Goal: Information Seeking & Learning: Learn about a topic

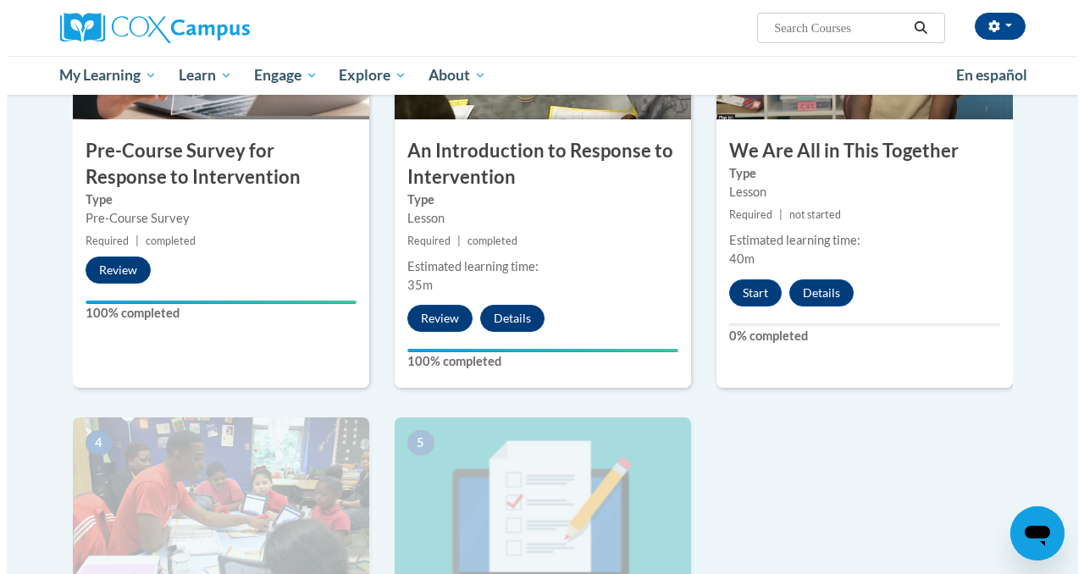
scroll to position [497, 0]
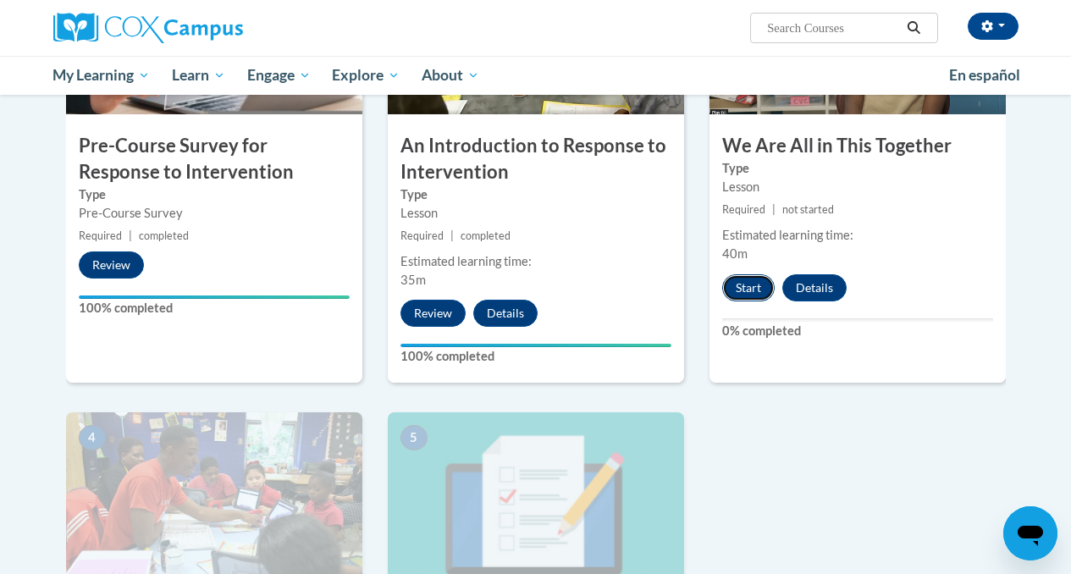
click at [740, 288] on button "Start" at bounding box center [748, 287] width 52 height 27
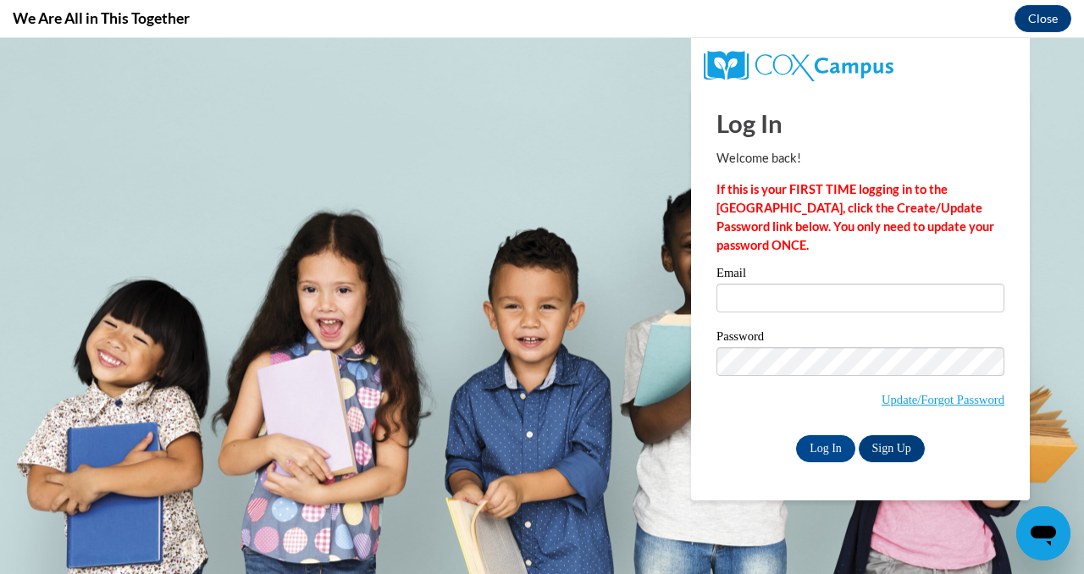
scroll to position [0, 0]
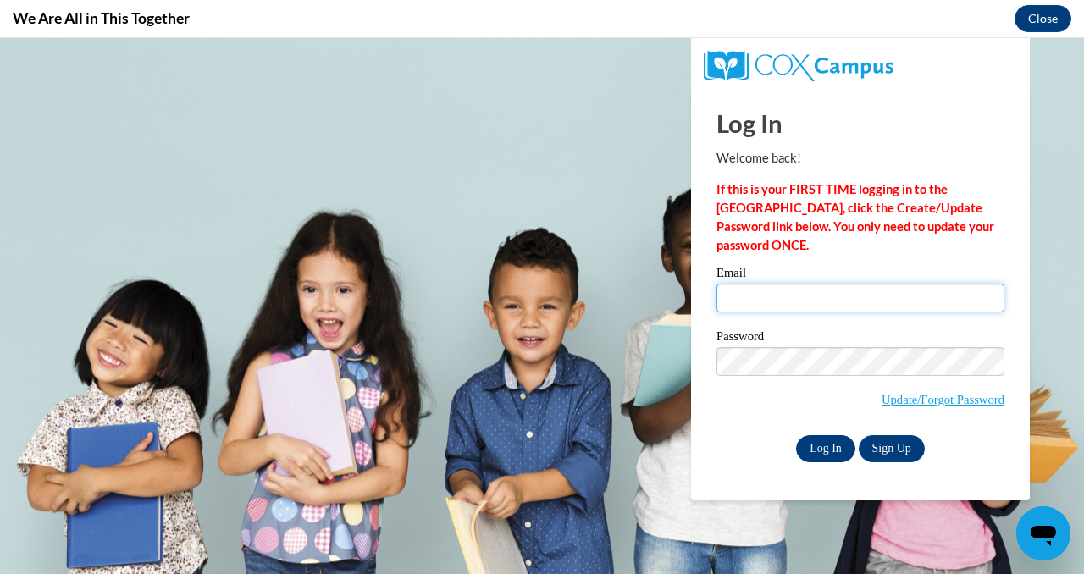
type input "metzgerpm@twc.k12.wi.us"
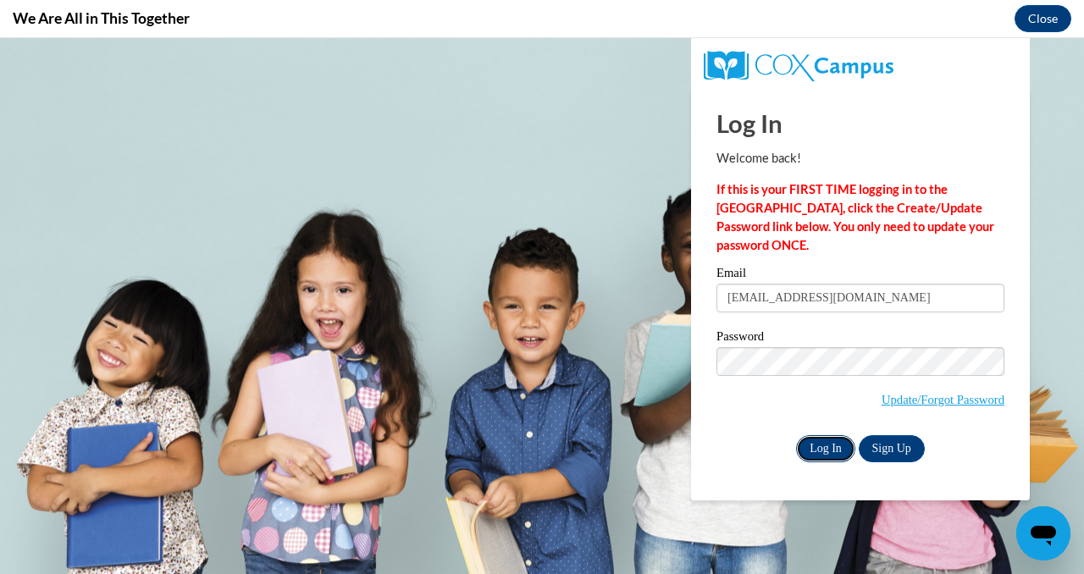
click at [828, 455] on input "Log In" at bounding box center [825, 448] width 59 height 27
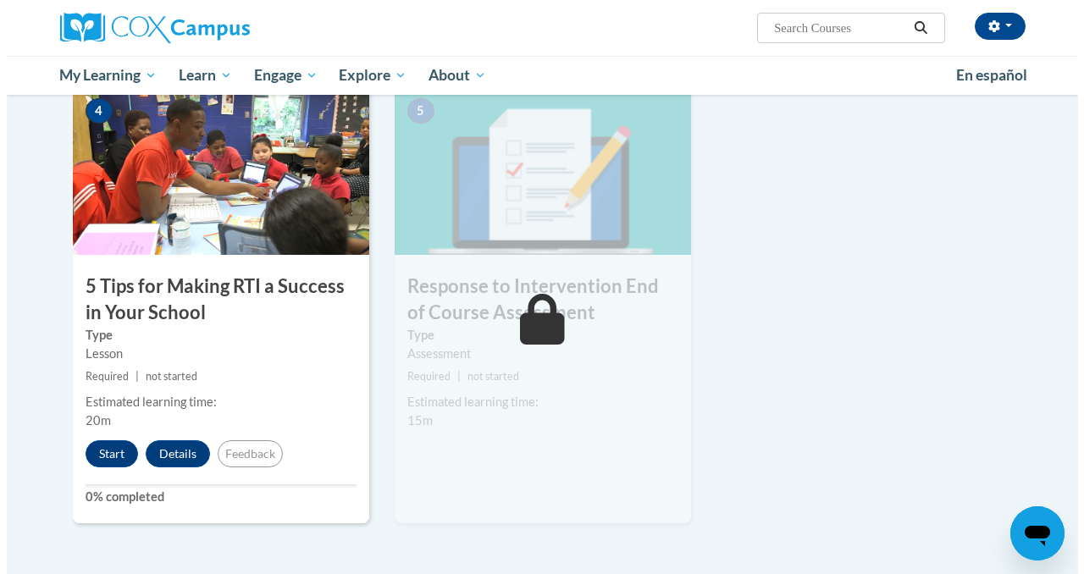
scroll to position [825, 0]
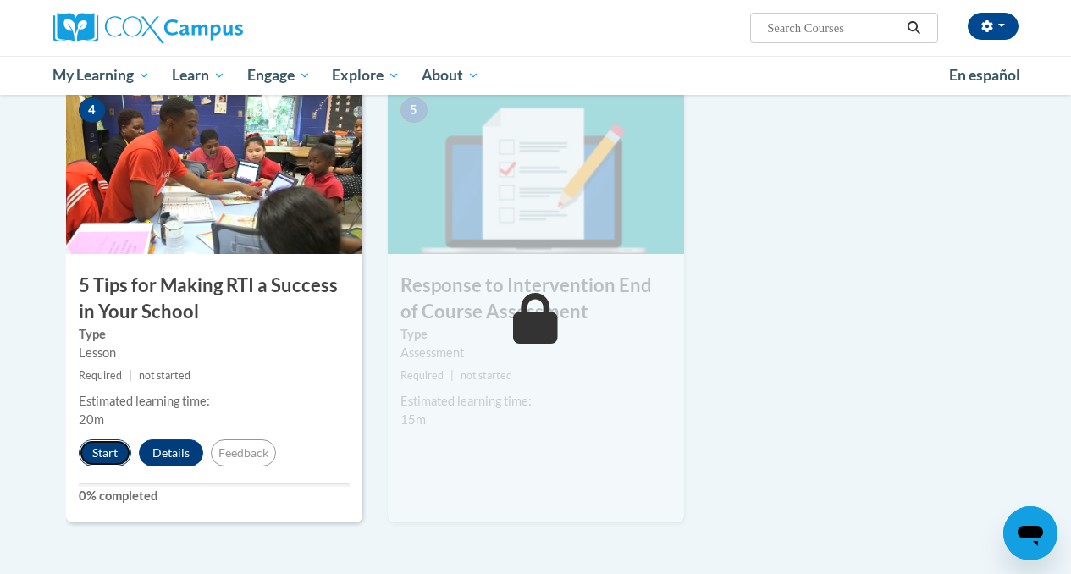
click at [107, 444] on button "Start" at bounding box center [105, 452] width 52 height 27
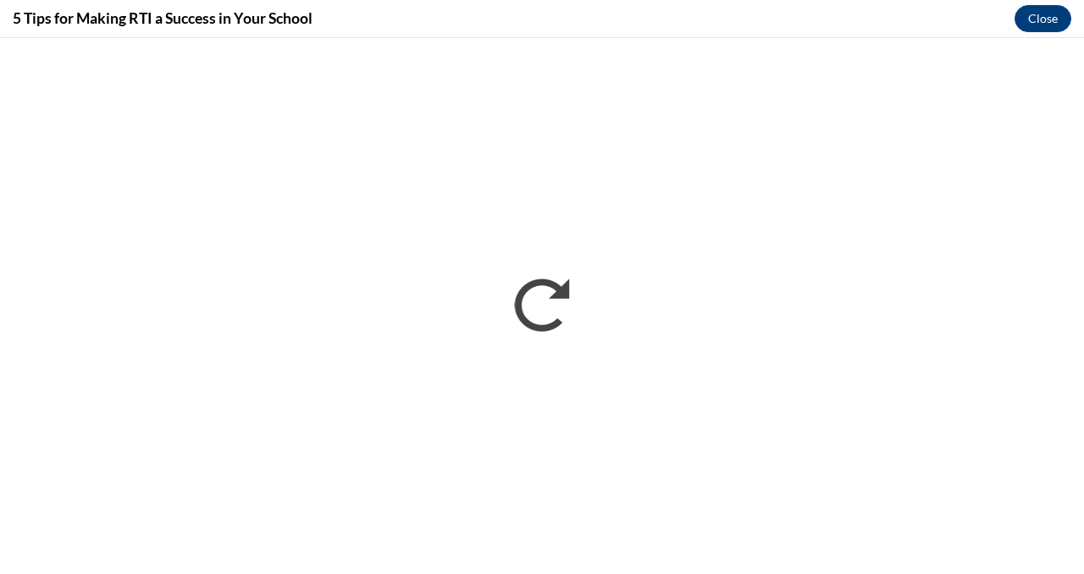
scroll to position [0, 0]
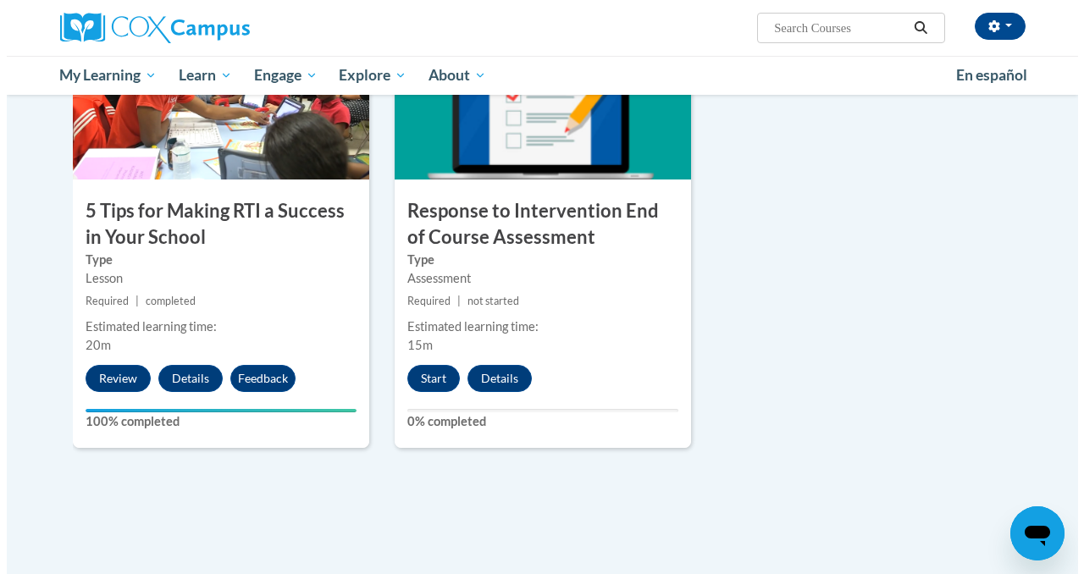
scroll to position [903, 0]
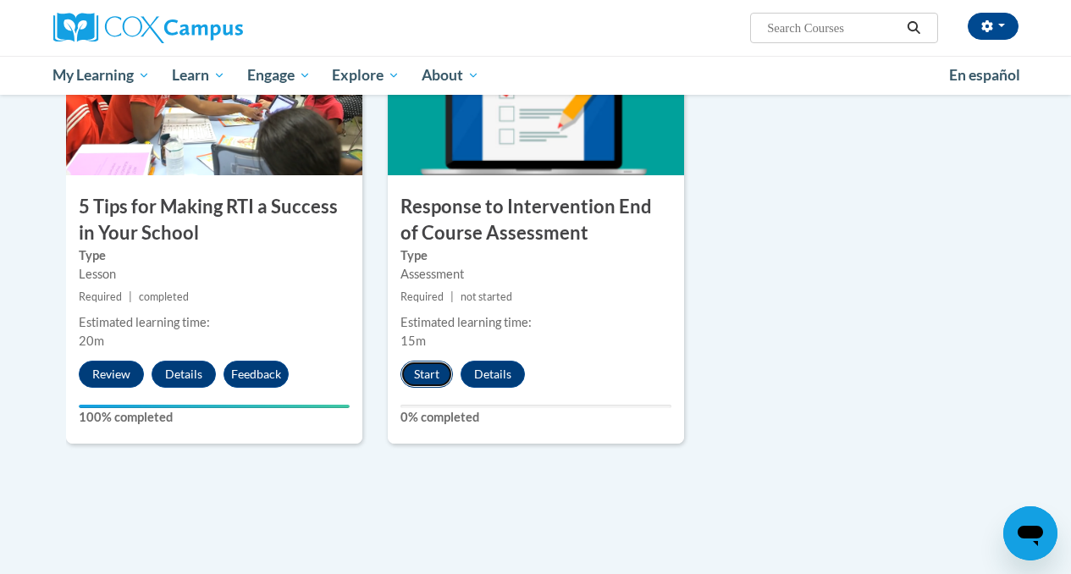
click at [434, 374] on button "Start" at bounding box center [427, 374] width 52 height 27
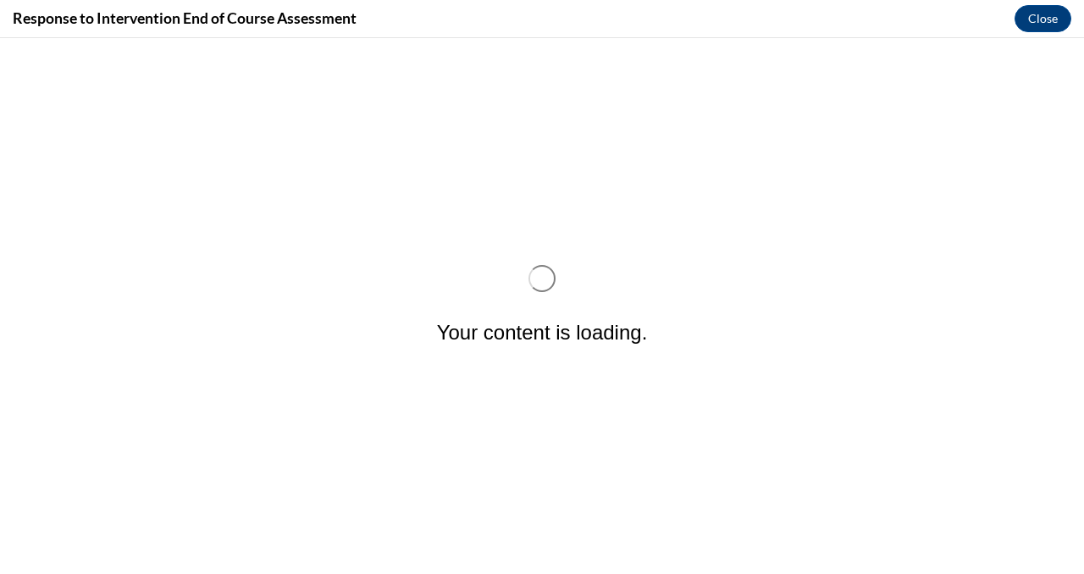
scroll to position [0, 0]
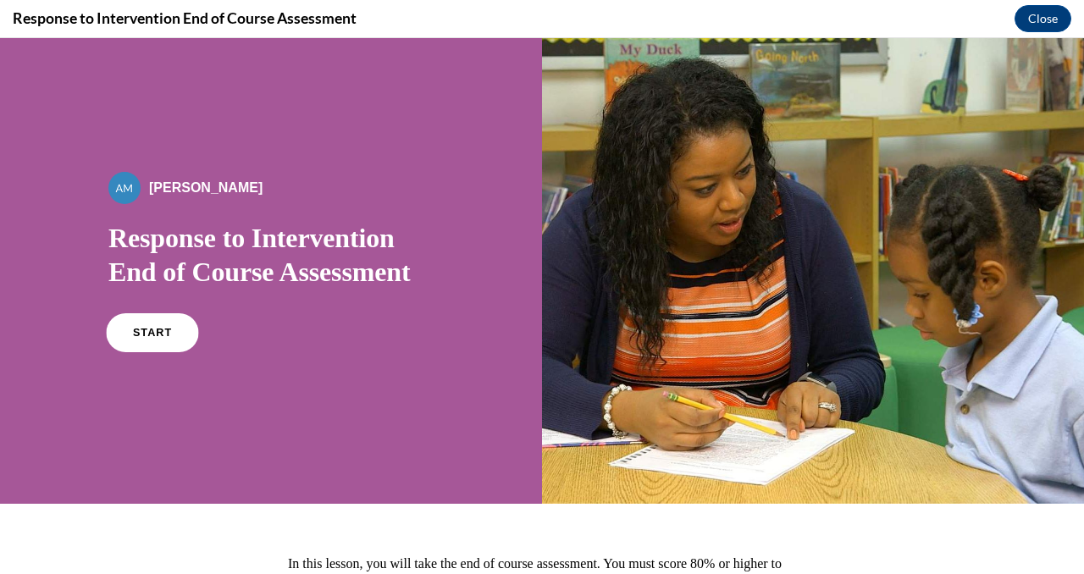
click at [136, 340] on link "START" at bounding box center [152, 332] width 92 height 39
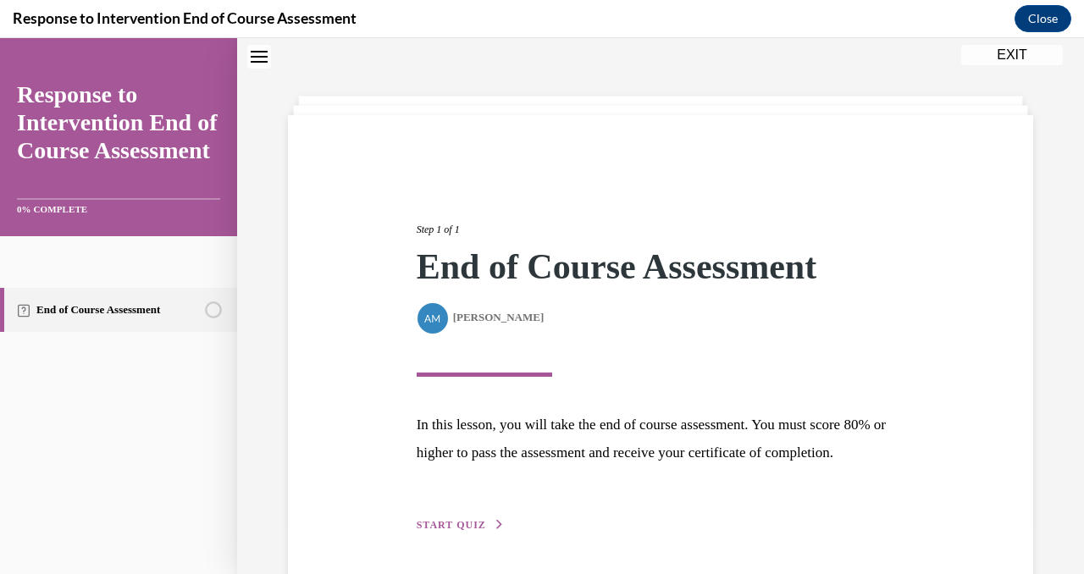
scroll to position [142, 0]
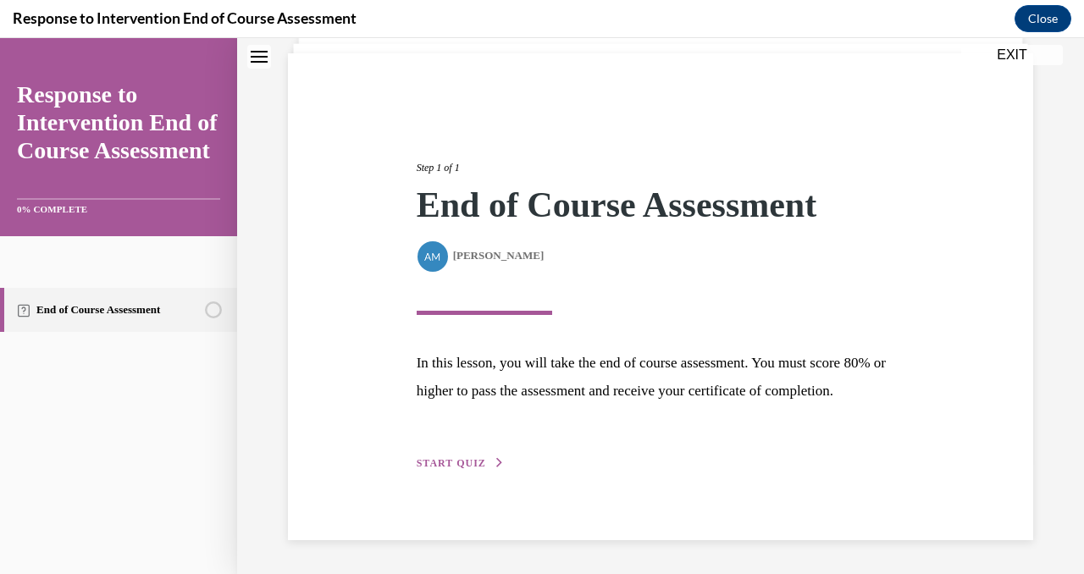
click at [450, 459] on span "START QUIZ" at bounding box center [451, 463] width 69 height 12
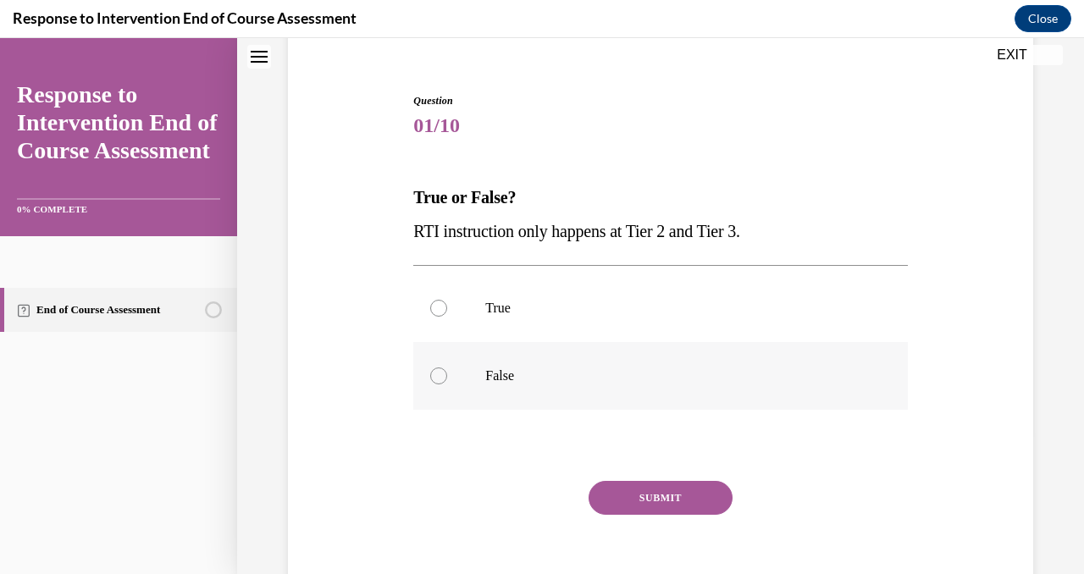
click at [439, 382] on div at bounding box center [438, 375] width 17 height 17
click at [439, 382] on input "False" at bounding box center [438, 375] width 17 height 17
radio input "true"
click at [643, 496] on button "SUBMIT" at bounding box center [660, 498] width 144 height 34
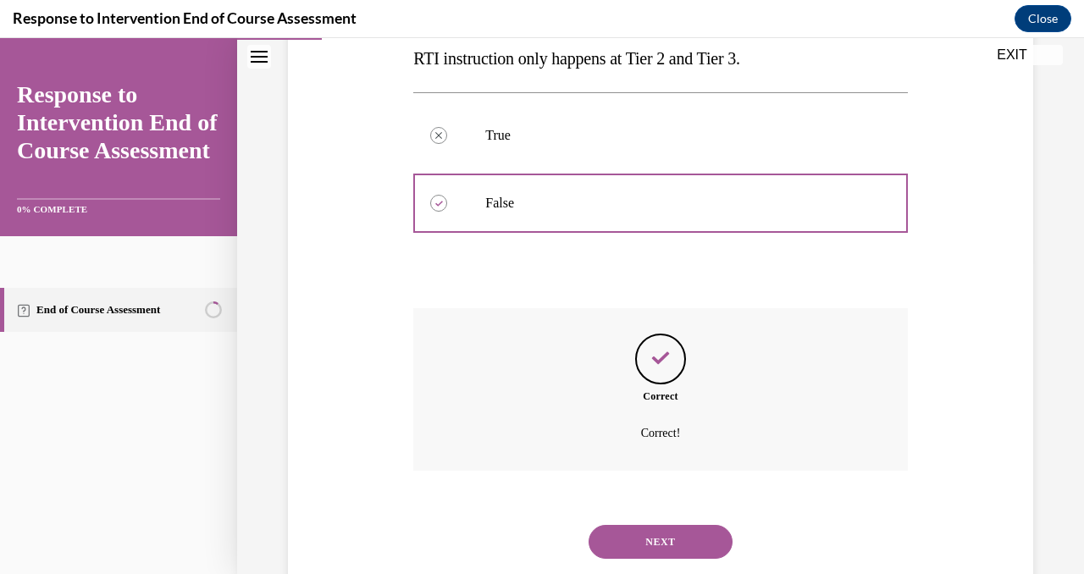
scroll to position [359, 0]
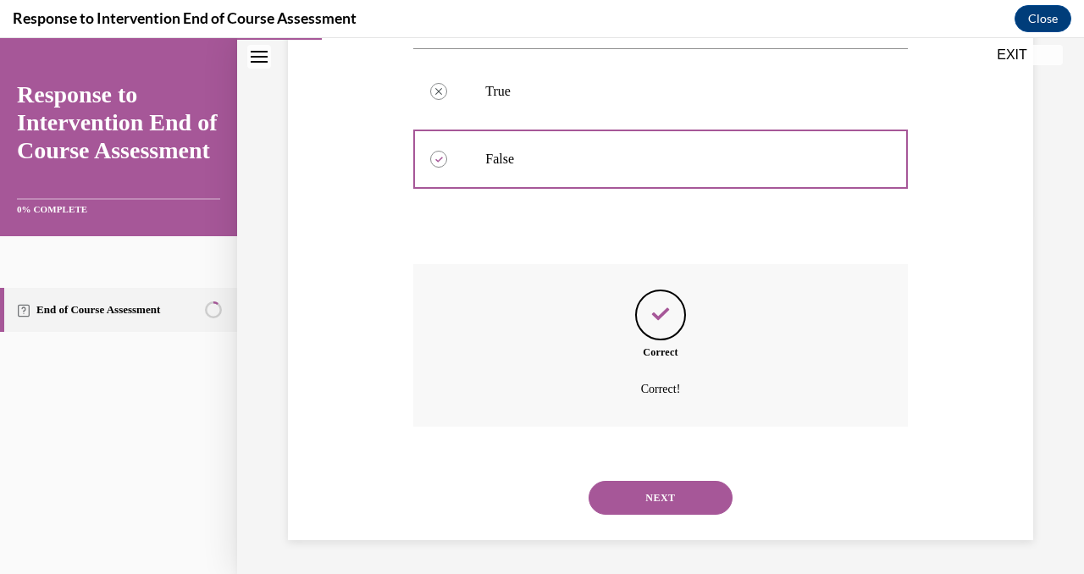
click at [647, 508] on button "NEXT" at bounding box center [660, 498] width 144 height 34
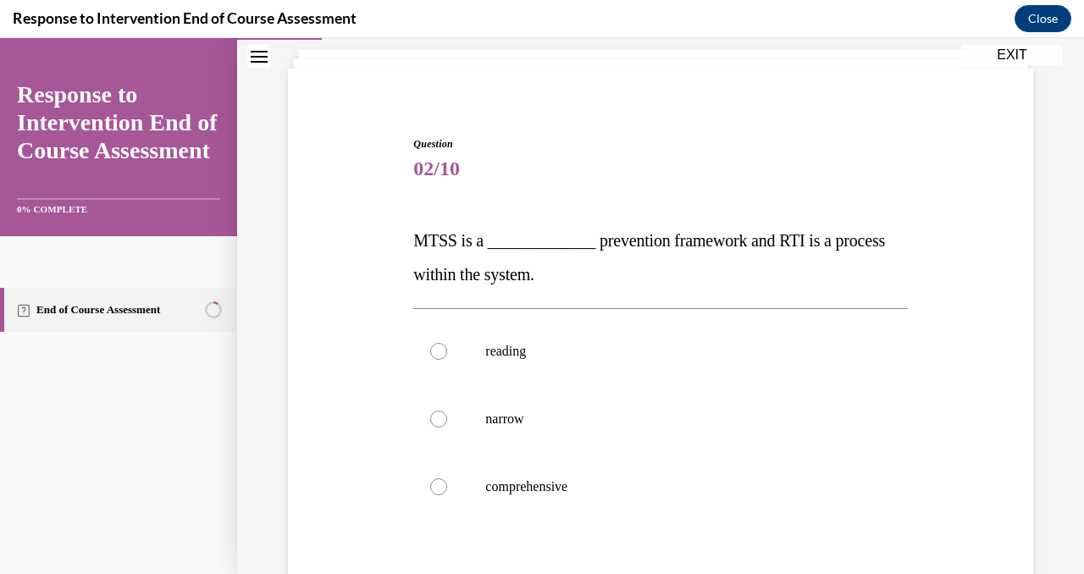
scroll to position [110, 0]
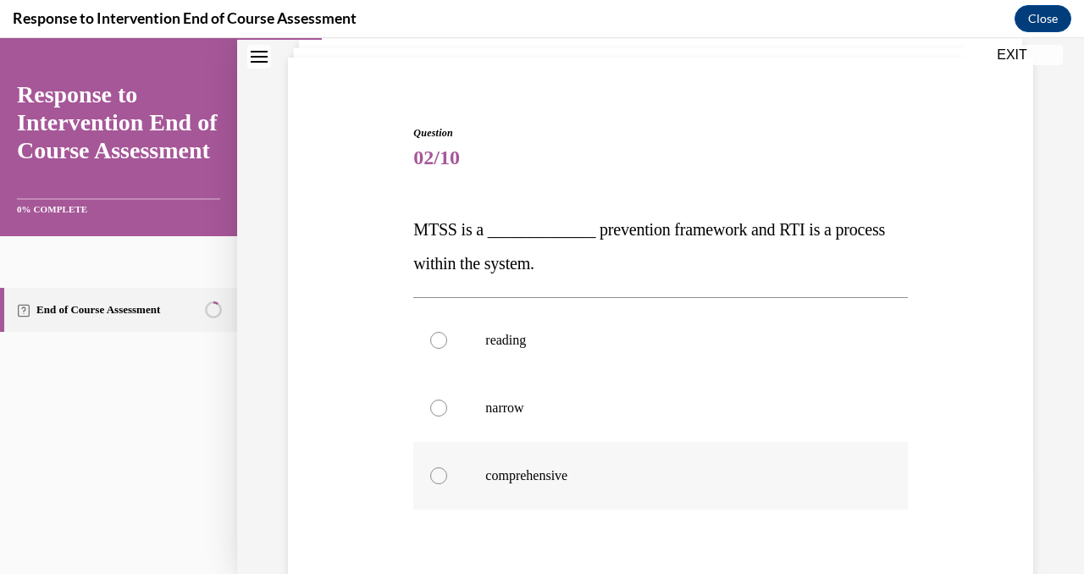
click at [434, 482] on div at bounding box center [438, 475] width 17 height 17
click at [434, 482] on input "comprehensive" at bounding box center [438, 475] width 17 height 17
radio input "true"
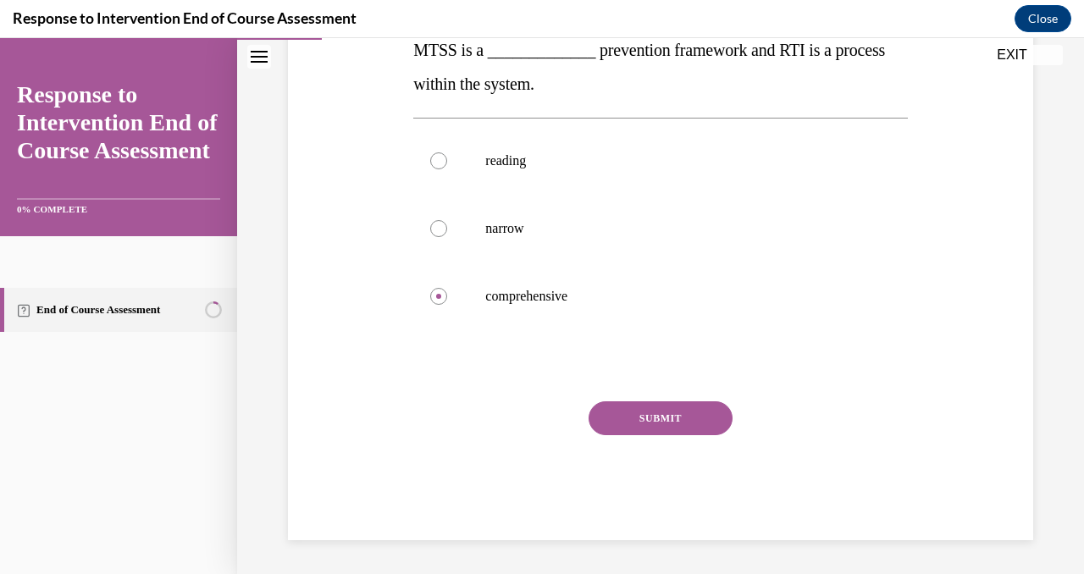
click at [646, 409] on button "SUBMIT" at bounding box center [660, 418] width 144 height 34
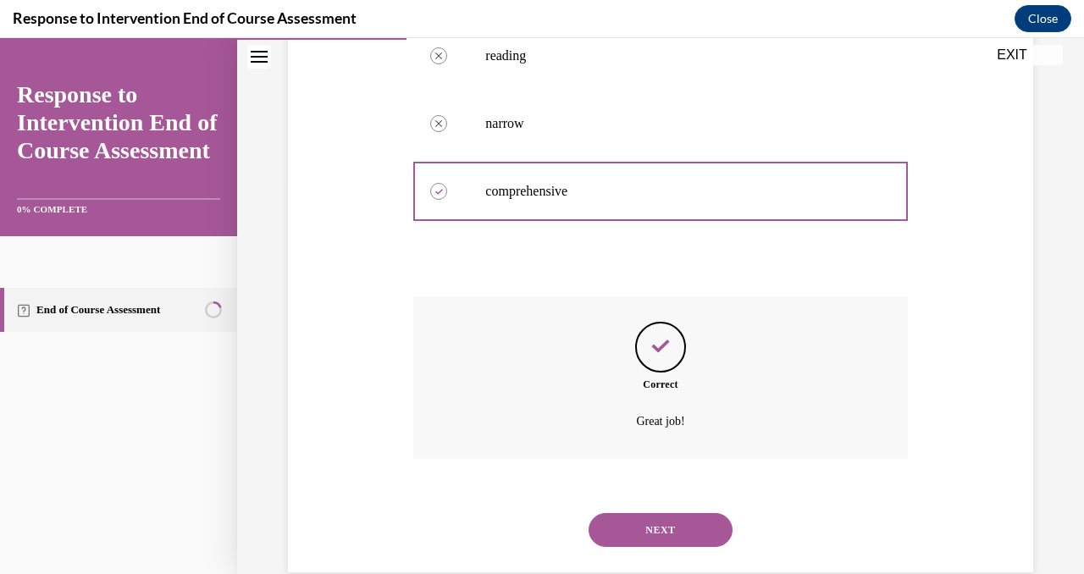
scroll to position [427, 0]
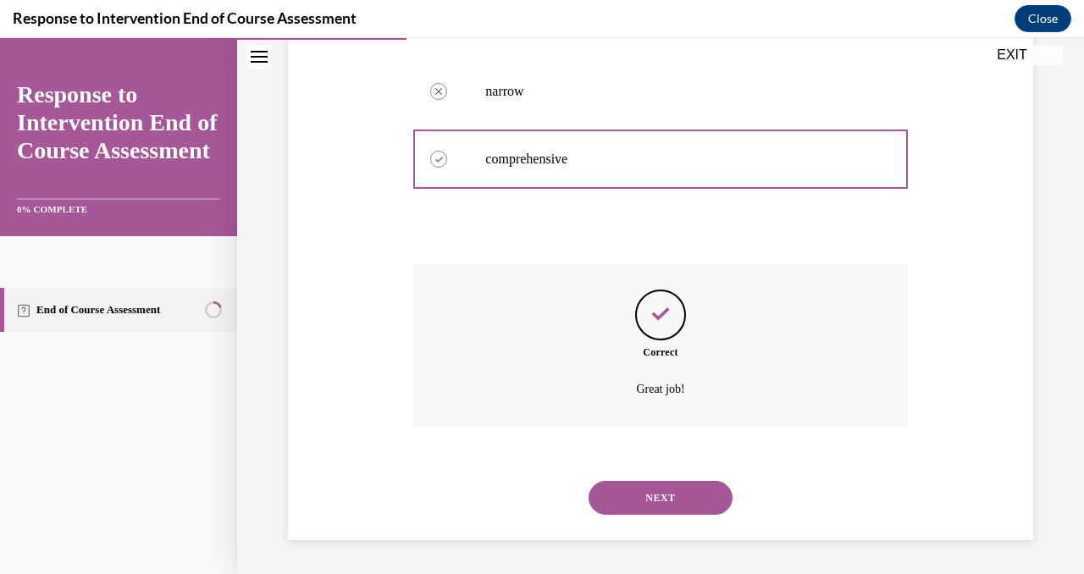
click at [652, 489] on button "NEXT" at bounding box center [660, 498] width 144 height 34
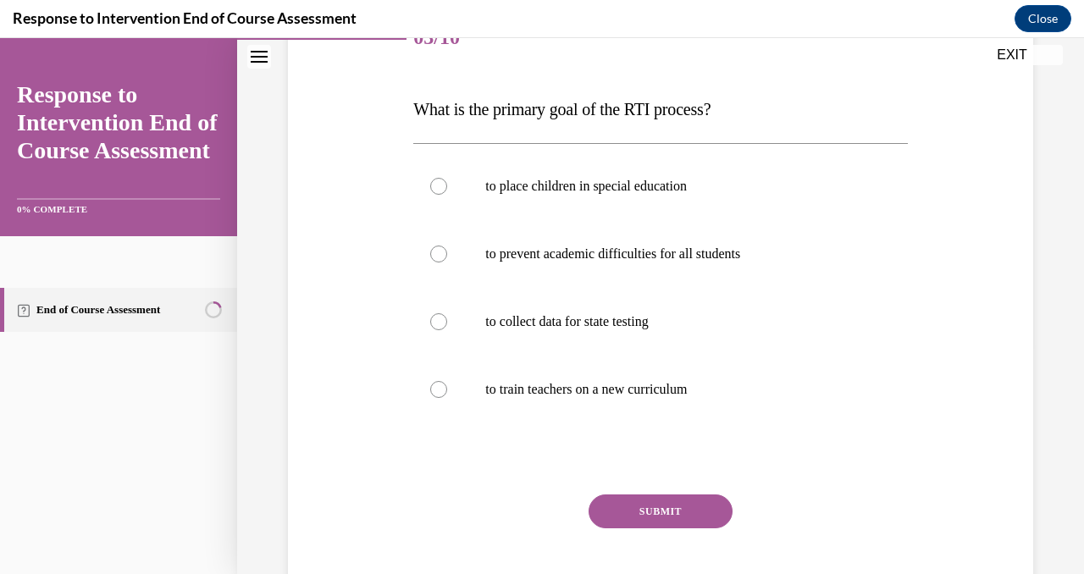
scroll to position [234, 0]
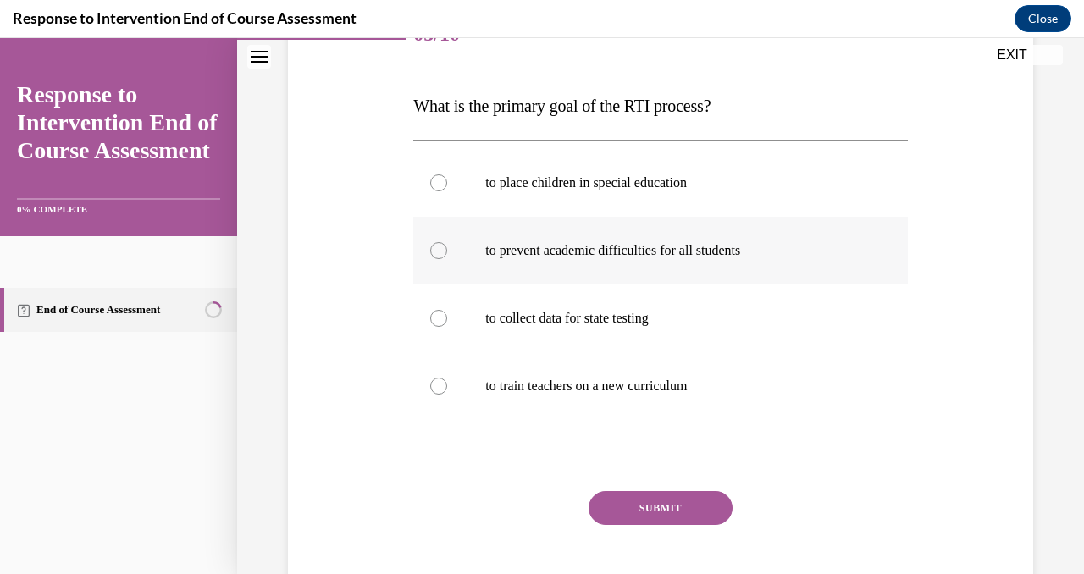
click at [432, 251] on div at bounding box center [438, 250] width 17 height 17
click at [432, 251] on input "to prevent academic difficulties for all students" at bounding box center [438, 250] width 17 height 17
radio input "true"
click at [654, 517] on button "SUBMIT" at bounding box center [660, 508] width 144 height 34
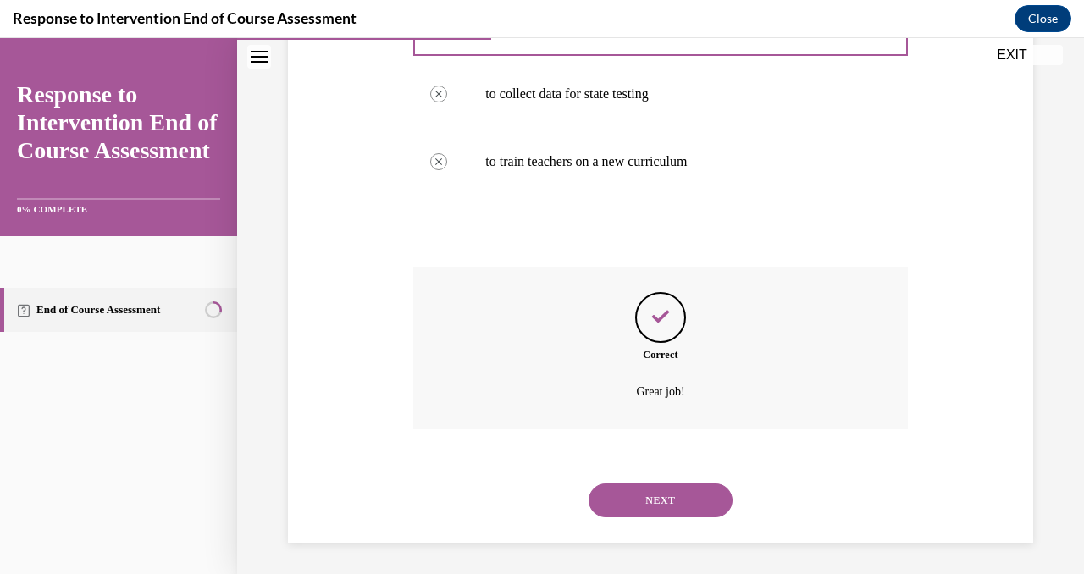
scroll to position [461, 0]
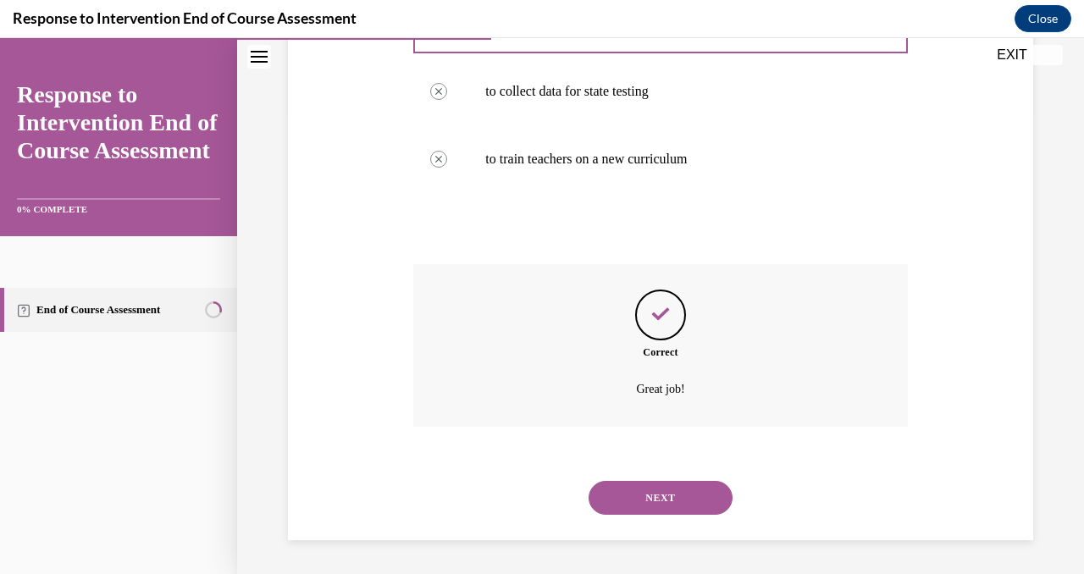
click at [663, 500] on button "NEXT" at bounding box center [660, 498] width 144 height 34
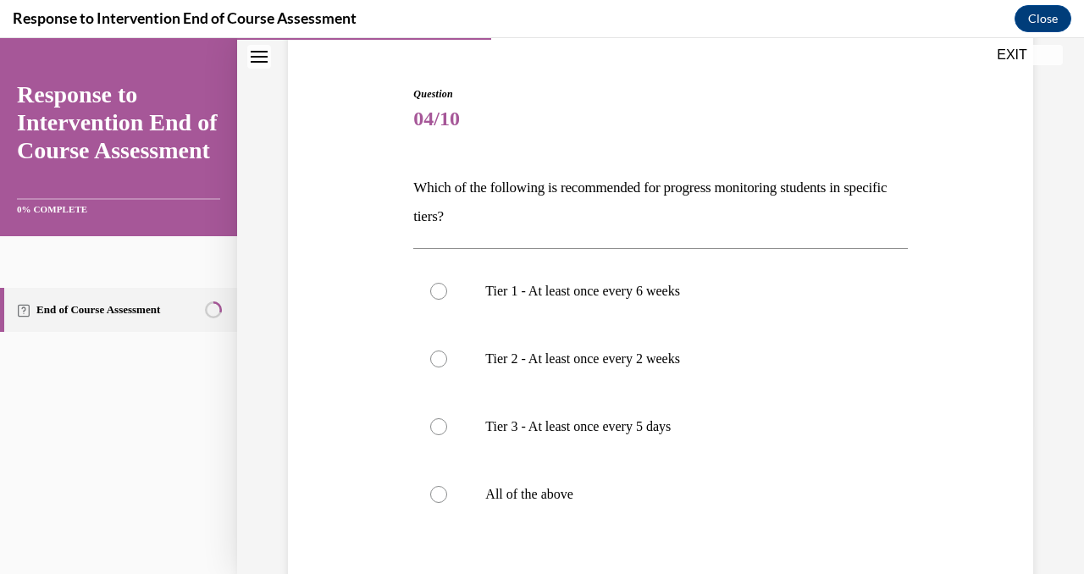
scroll to position [162, 0]
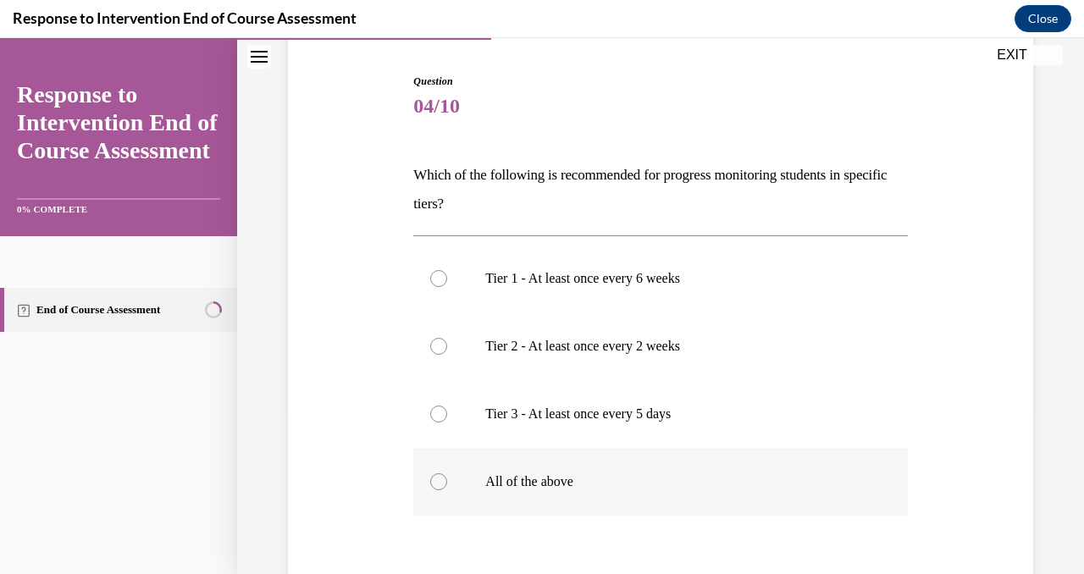
click at [439, 483] on div at bounding box center [438, 481] width 17 height 17
click at [439, 483] on input "All of the above" at bounding box center [438, 481] width 17 height 17
radio input "true"
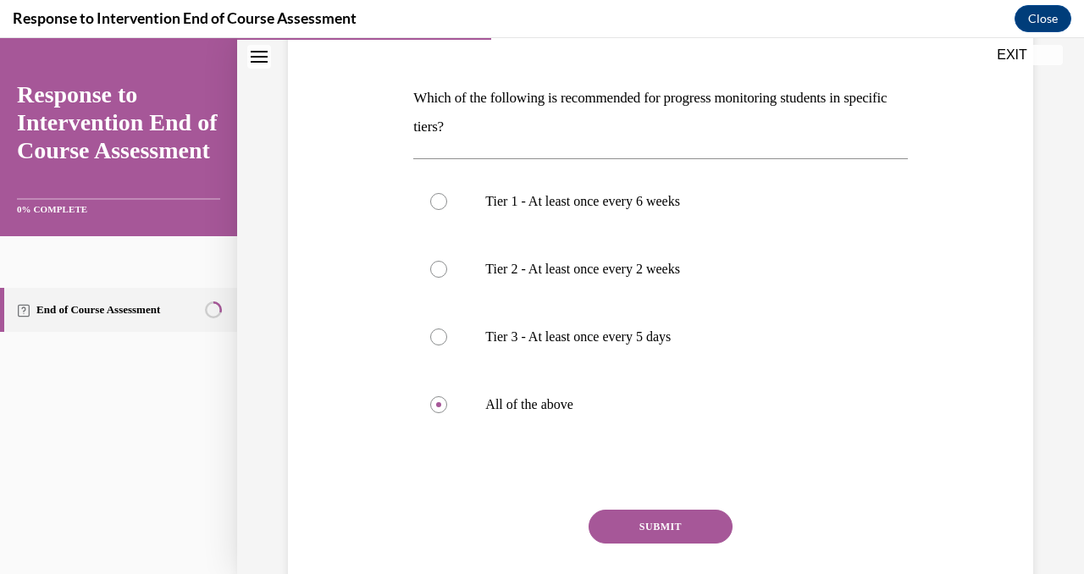
scroll to position [274, 0]
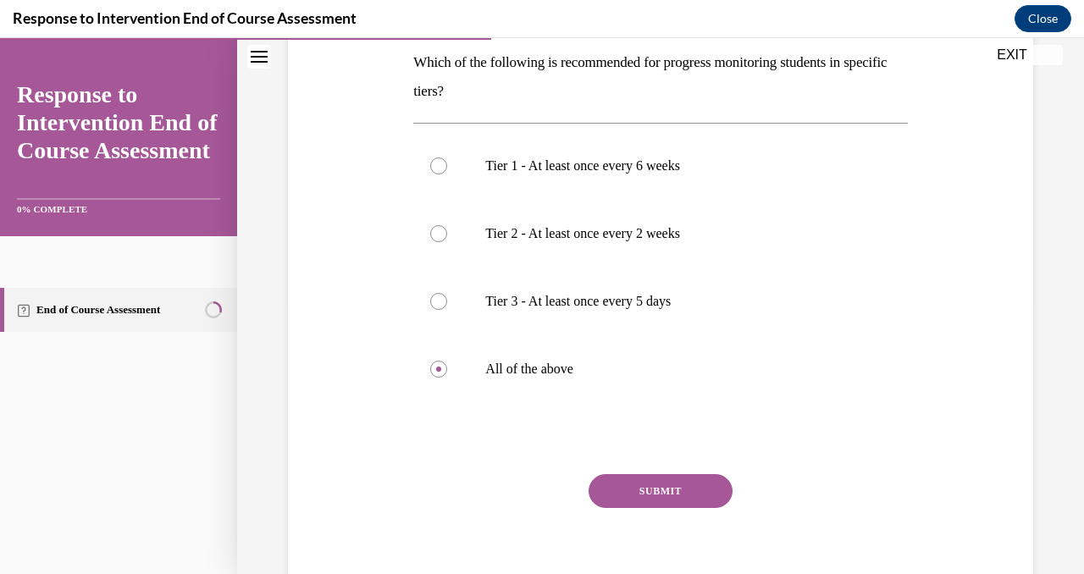
click at [647, 500] on button "SUBMIT" at bounding box center [660, 491] width 144 height 34
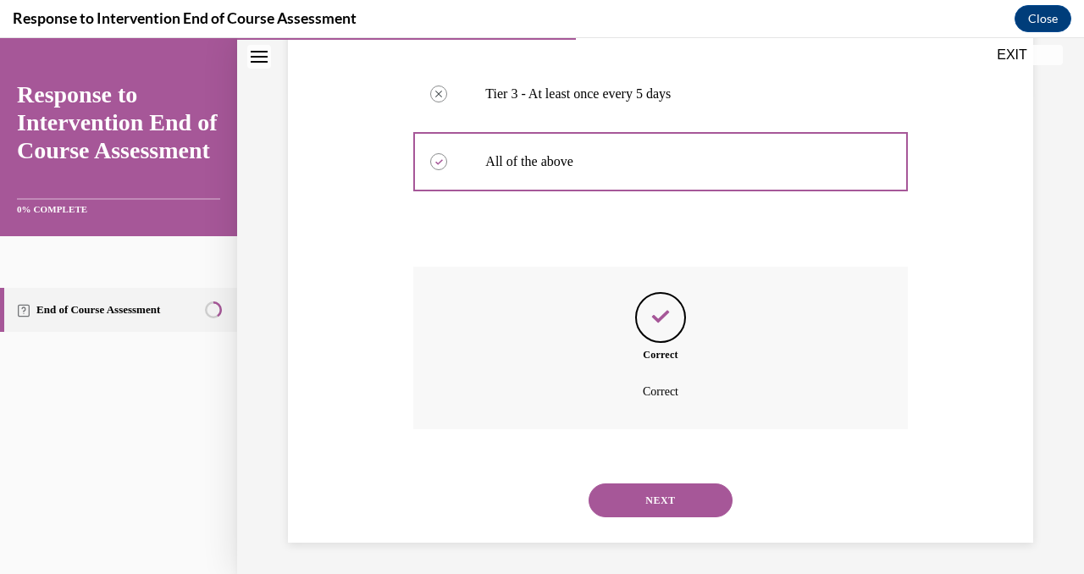
scroll to position [484, 0]
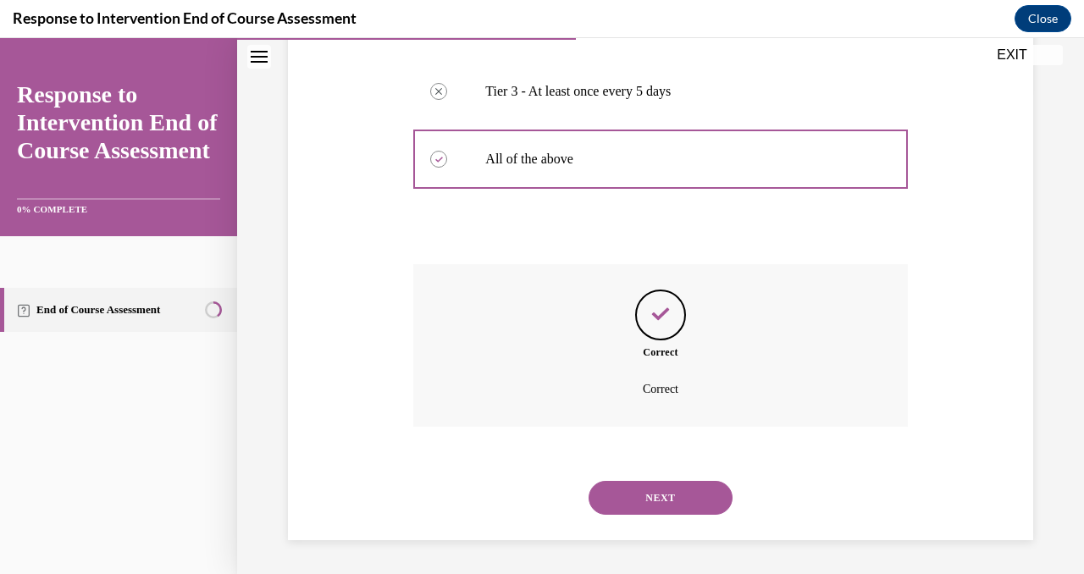
click at [647, 500] on button "NEXT" at bounding box center [660, 498] width 144 height 34
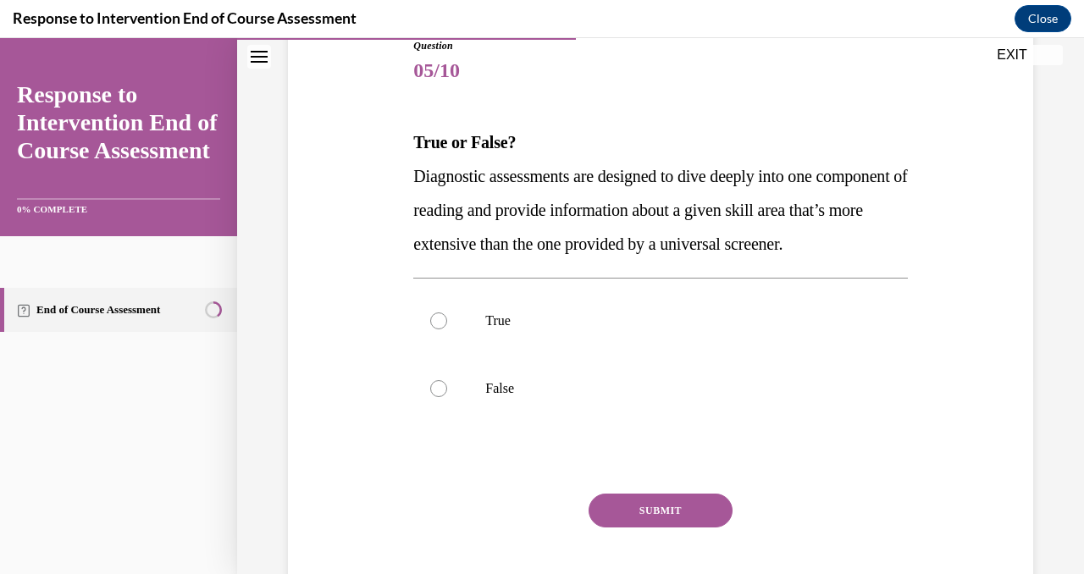
scroll to position [206, 0]
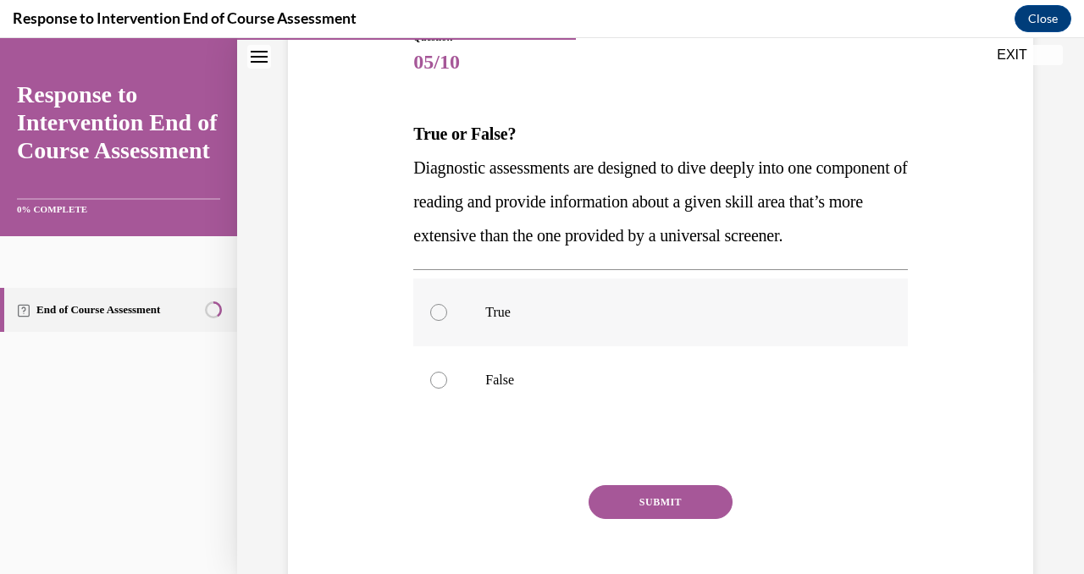
click at [434, 321] on div at bounding box center [438, 312] width 17 height 17
click at [434, 321] on input "True" at bounding box center [438, 312] width 17 height 17
radio input "true"
click at [665, 519] on button "SUBMIT" at bounding box center [660, 502] width 144 height 34
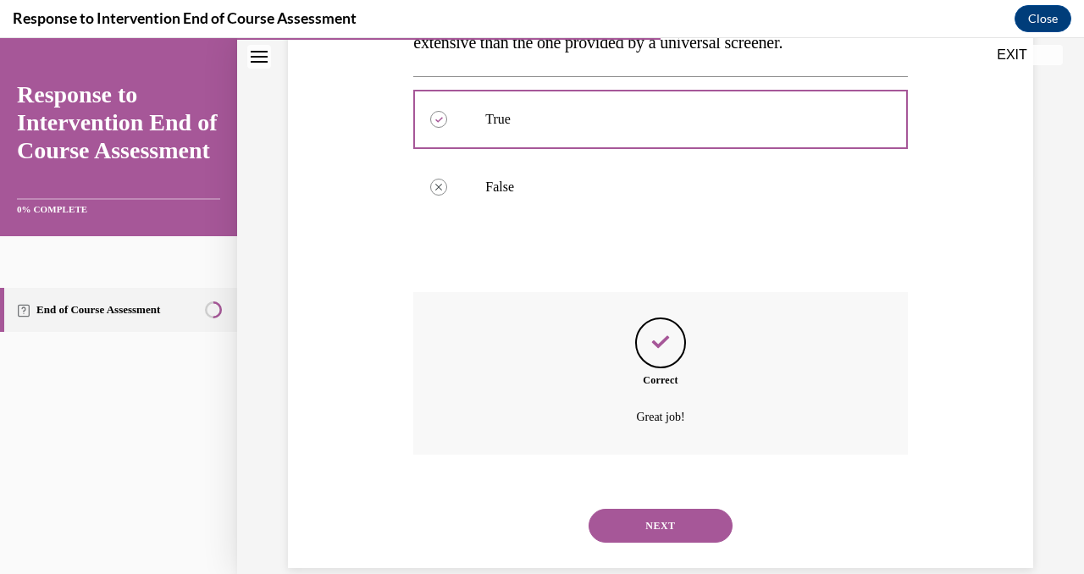
scroll to position [461, 0]
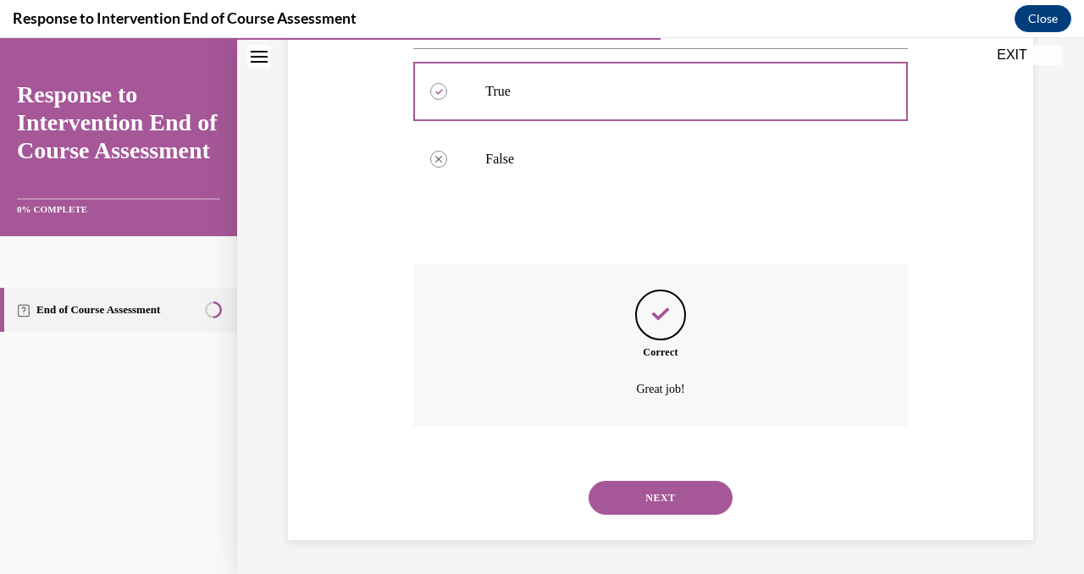
click at [657, 499] on button "NEXT" at bounding box center [660, 498] width 144 height 34
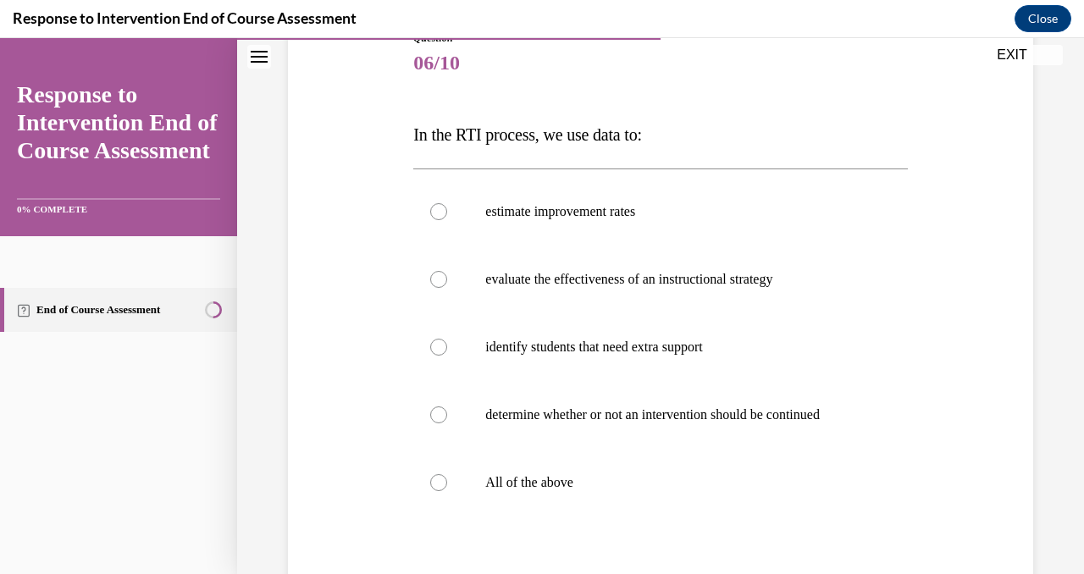
scroll to position [213, 0]
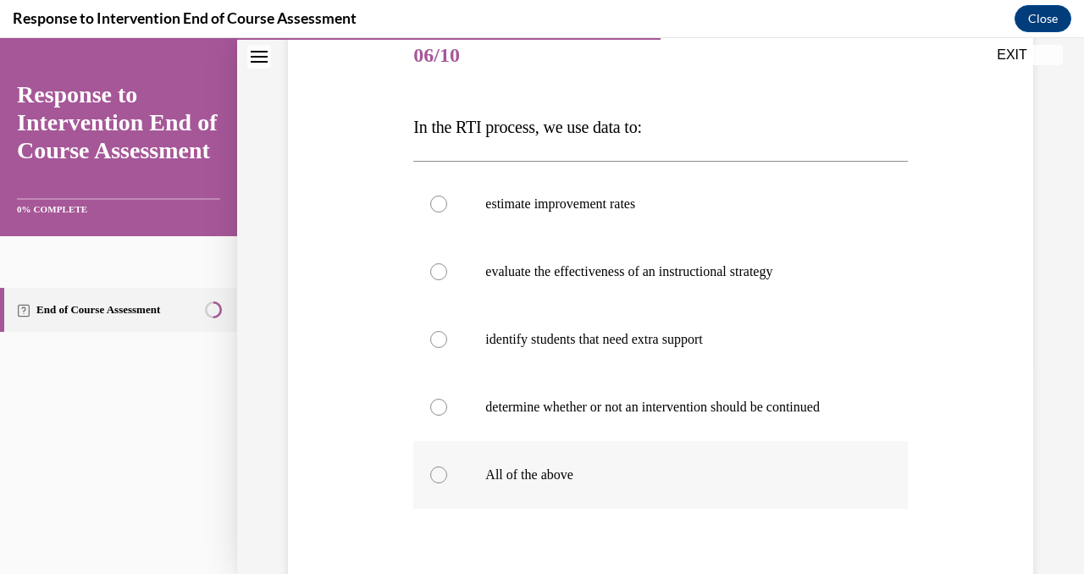
click at [433, 475] on div at bounding box center [438, 475] width 17 height 17
click at [433, 475] on input "All of the above" at bounding box center [438, 475] width 17 height 17
radio input "true"
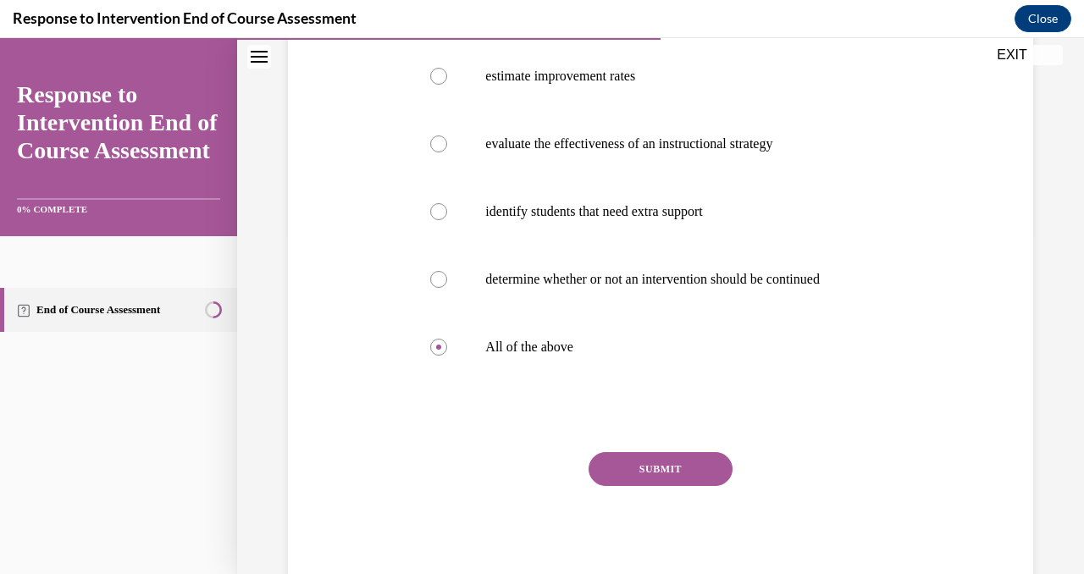
scroll to position [379, 0]
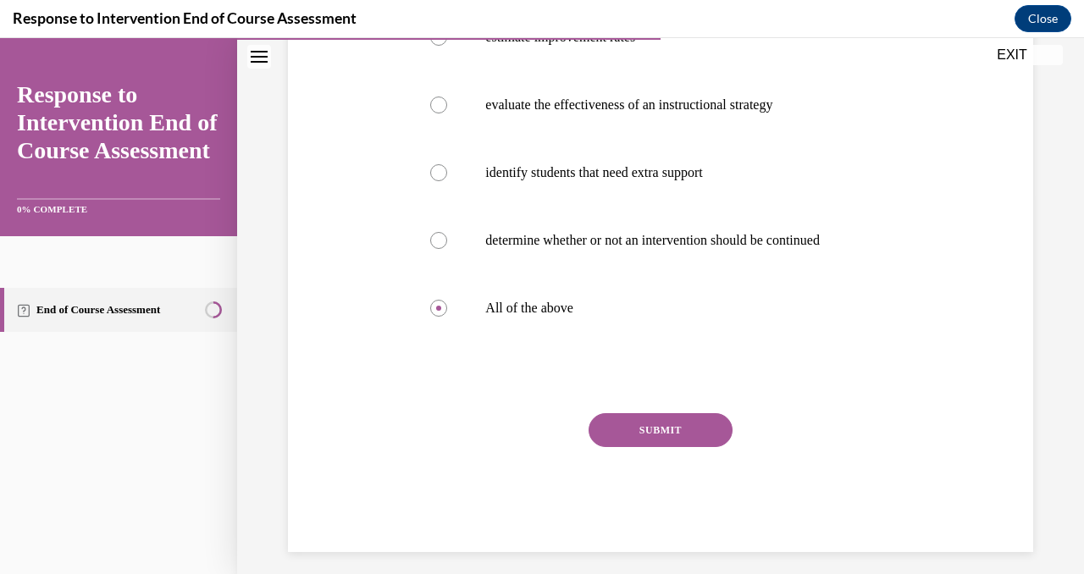
click at [671, 416] on button "SUBMIT" at bounding box center [660, 430] width 144 height 34
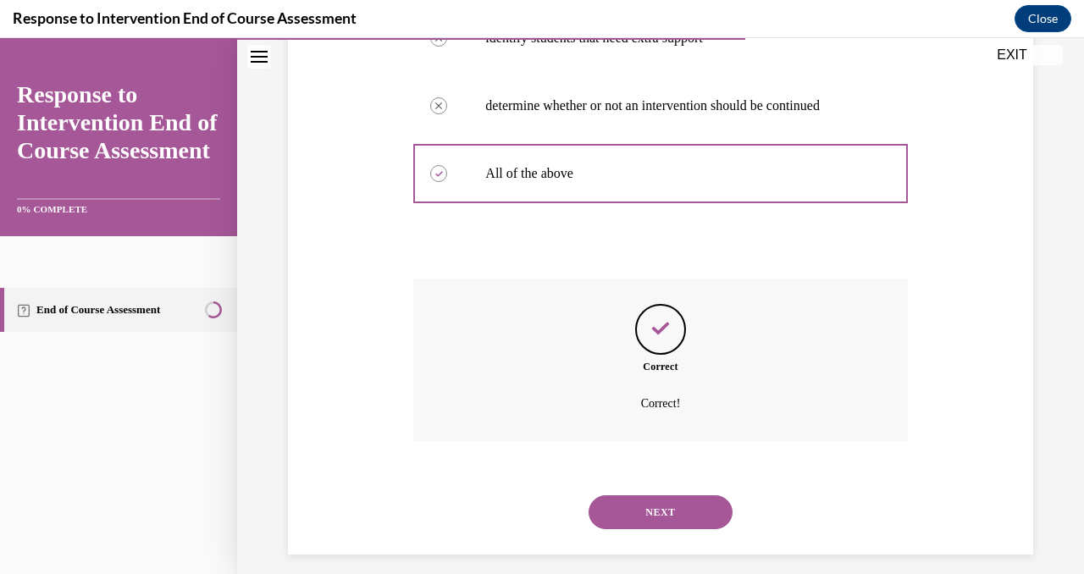
scroll to position [528, 0]
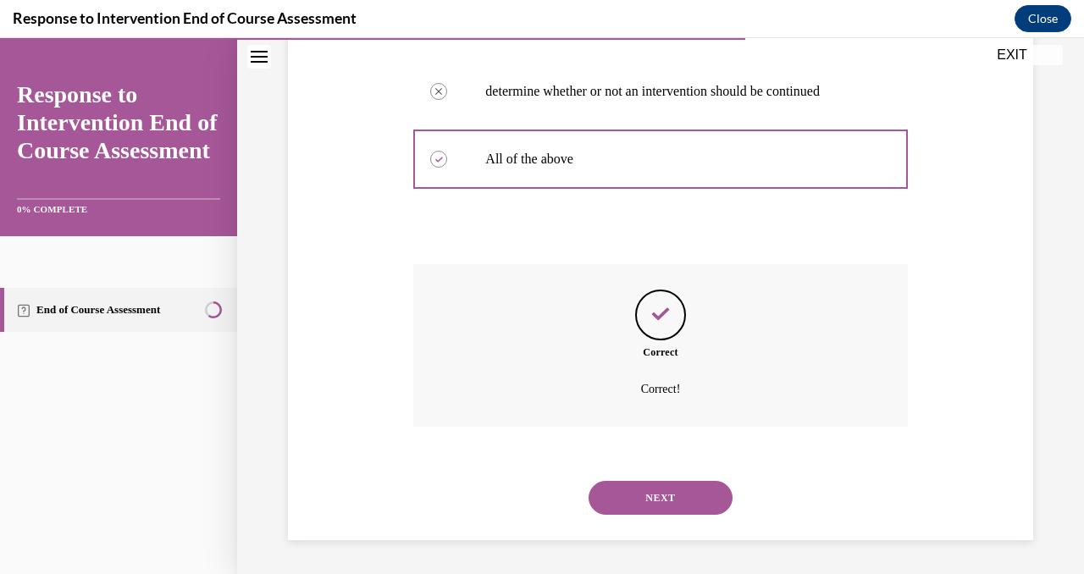
click at [660, 487] on button "NEXT" at bounding box center [660, 498] width 144 height 34
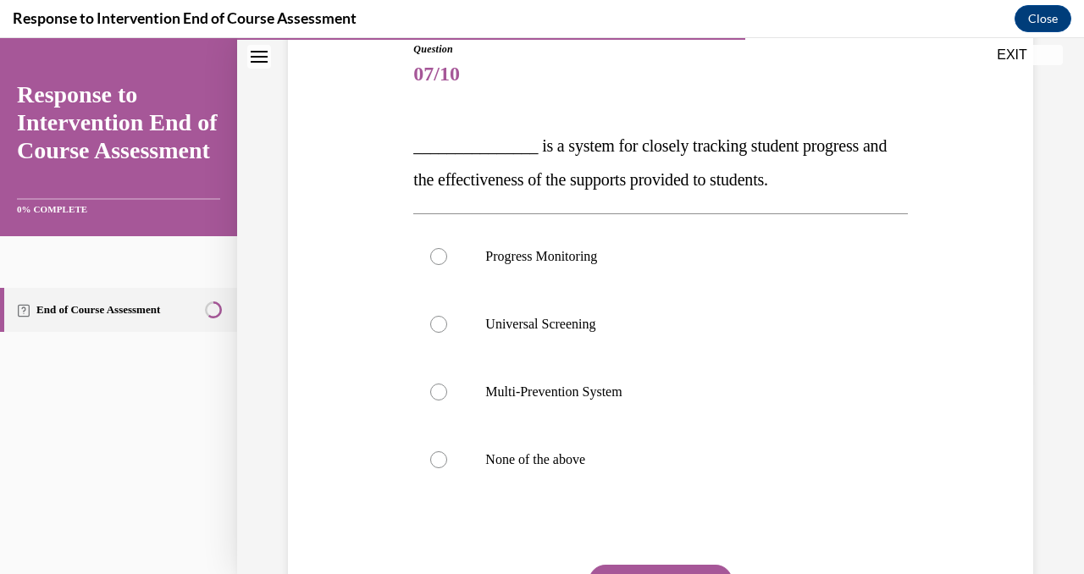
scroll to position [199, 0]
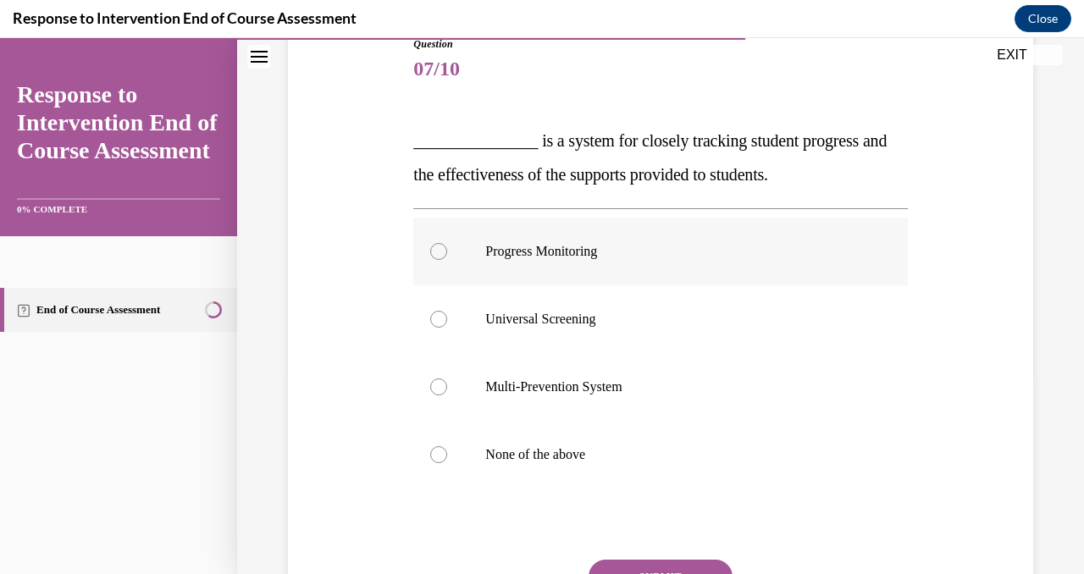
click at [432, 251] on div at bounding box center [438, 251] width 17 height 17
click at [432, 251] on input "Progress Monitoring" at bounding box center [438, 251] width 17 height 17
radio input "true"
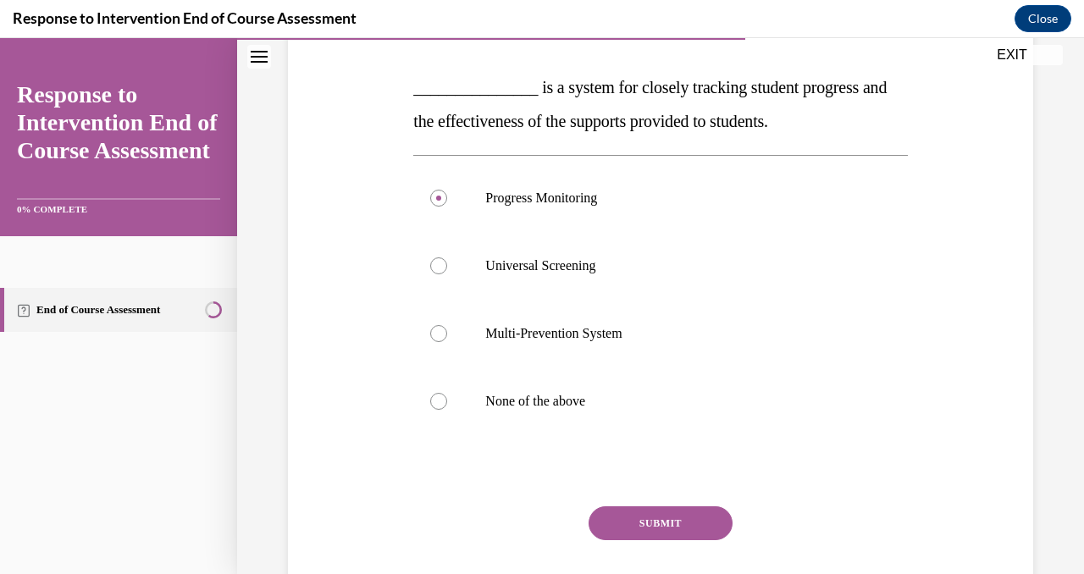
scroll to position [273, 0]
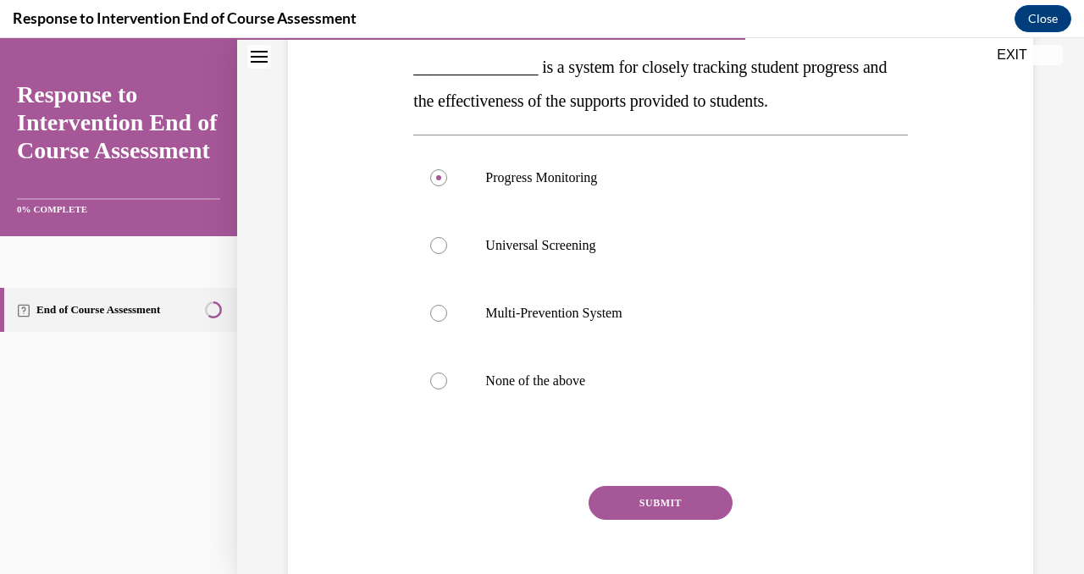
click at [663, 508] on button "SUBMIT" at bounding box center [660, 503] width 144 height 34
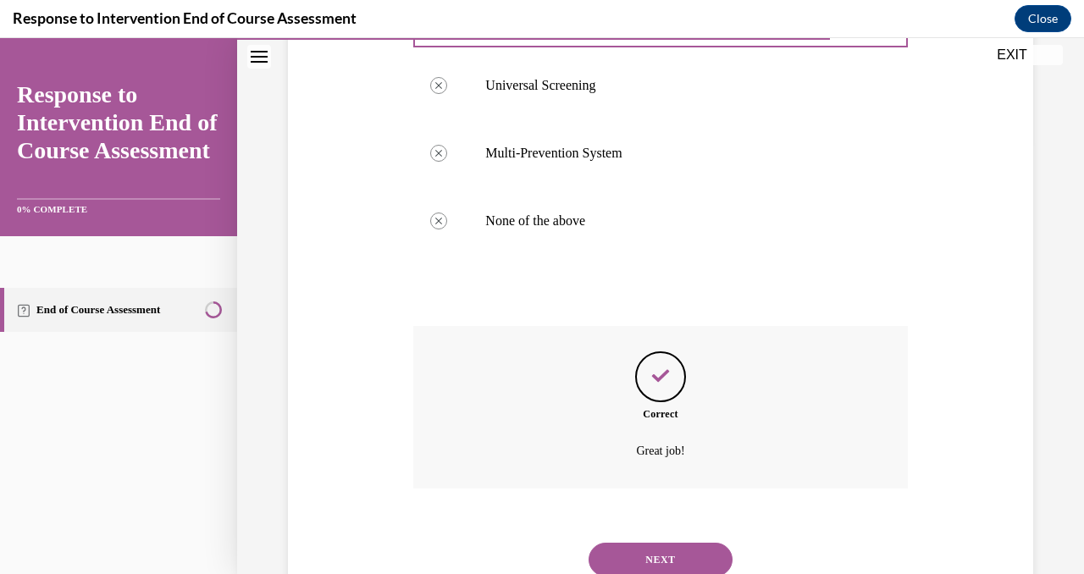
scroll to position [495, 0]
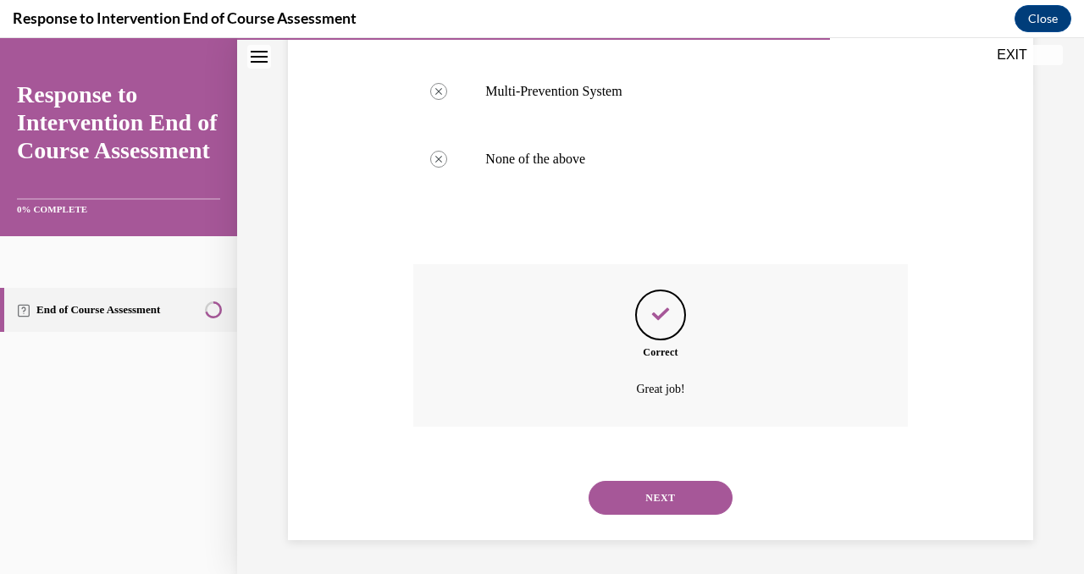
click at [668, 485] on button "NEXT" at bounding box center [660, 498] width 144 height 34
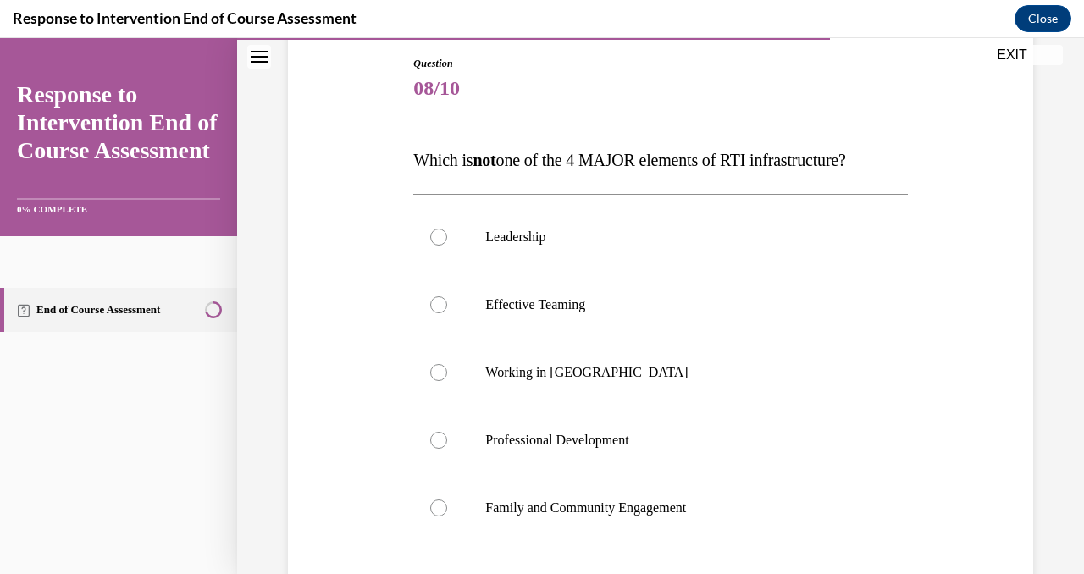
scroll to position [176, 0]
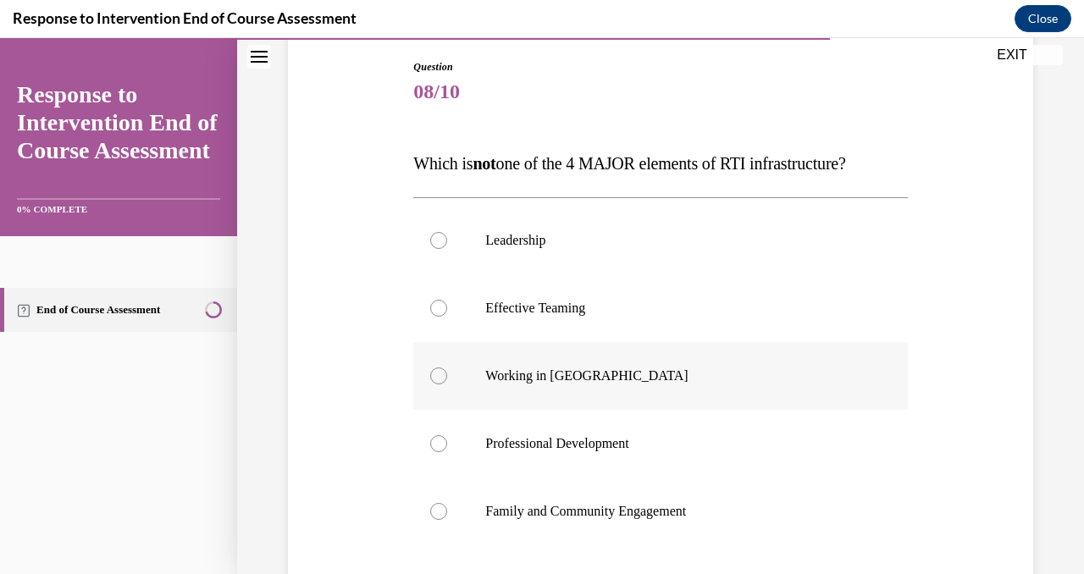
click at [438, 380] on div at bounding box center [438, 375] width 17 height 17
click at [438, 380] on input "Working in Silos" at bounding box center [438, 375] width 17 height 17
radio input "true"
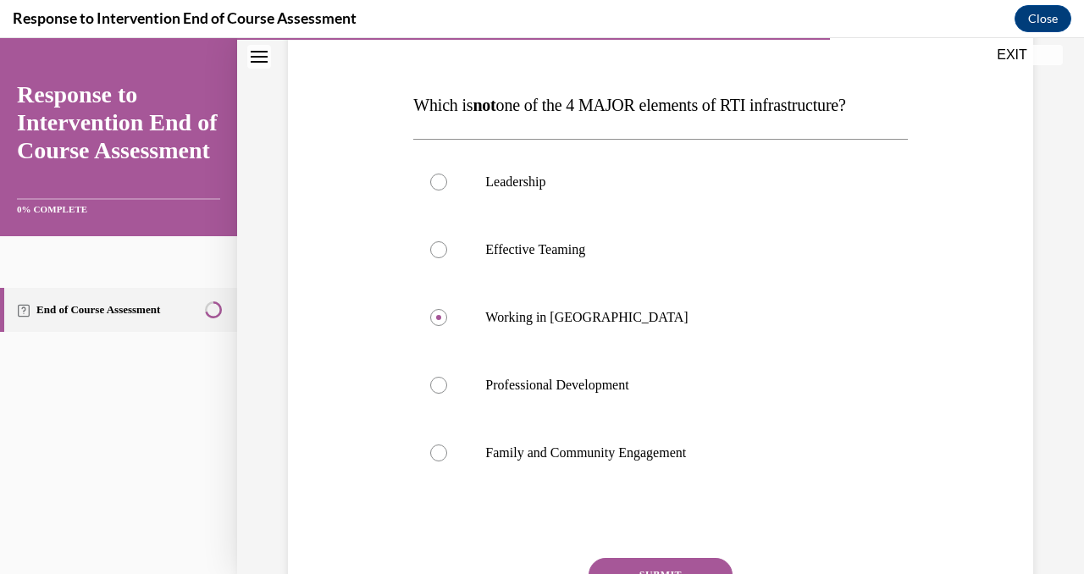
scroll to position [391, 0]
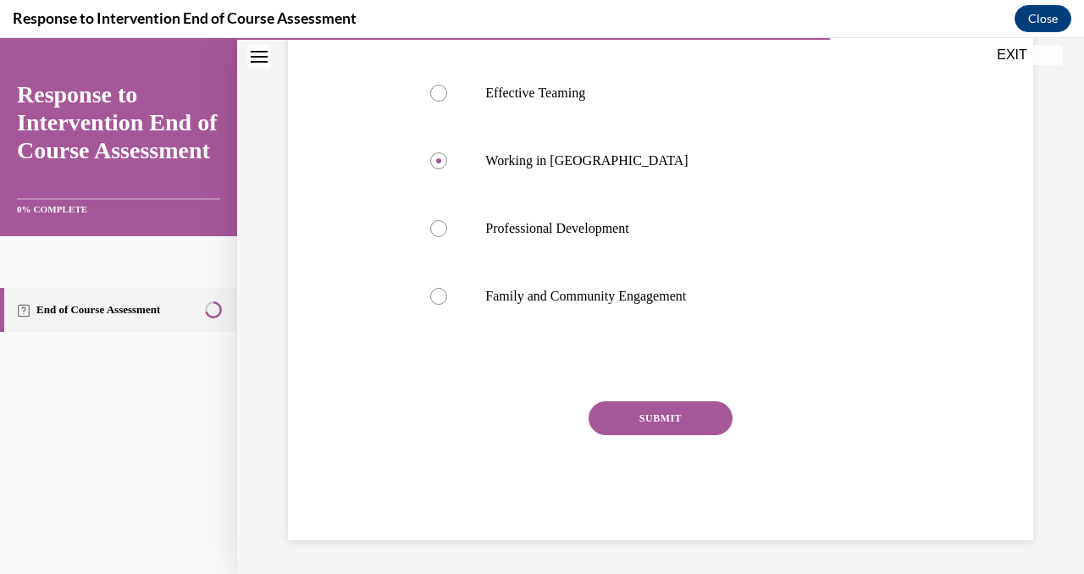
click at [670, 415] on button "SUBMIT" at bounding box center [660, 418] width 144 height 34
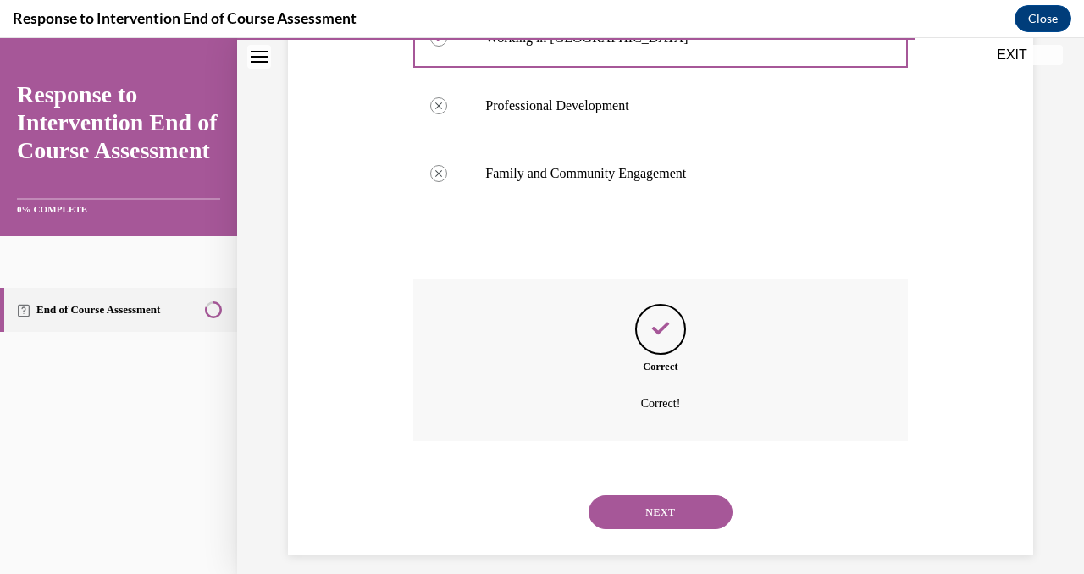
scroll to position [528, 0]
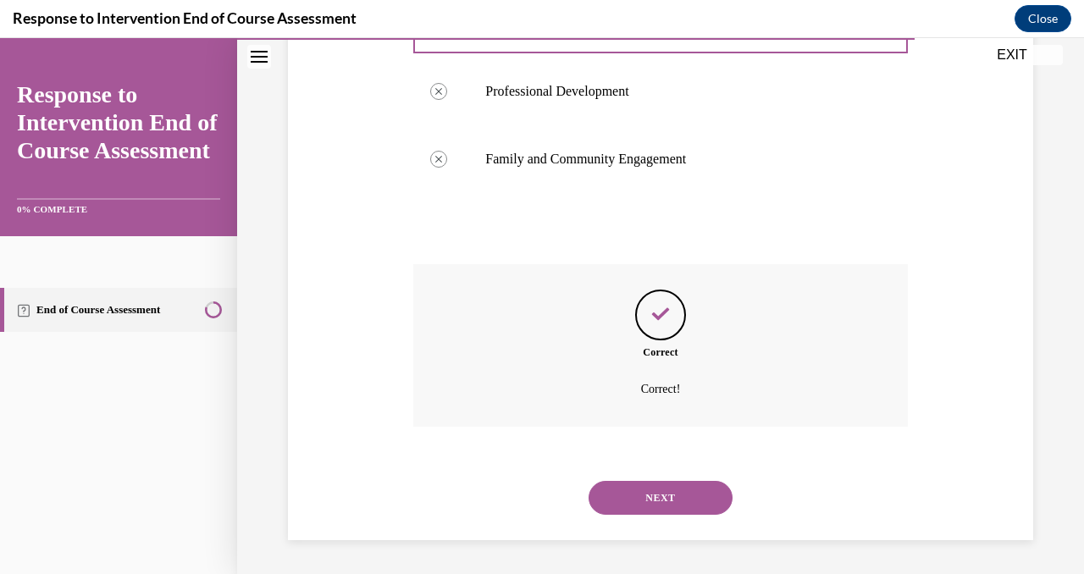
click at [673, 489] on button "NEXT" at bounding box center [660, 498] width 144 height 34
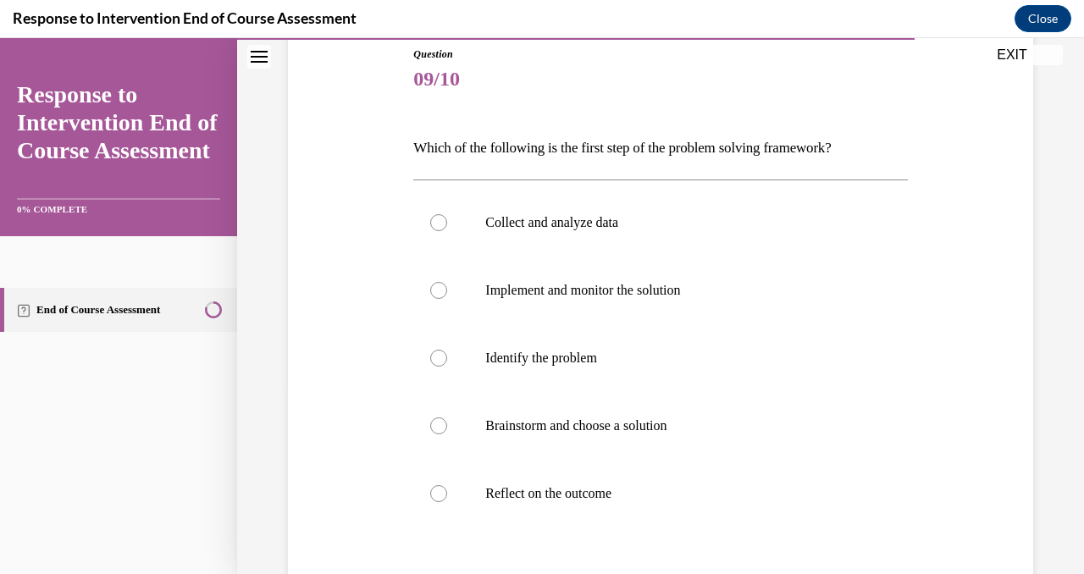
scroll to position [191, 0]
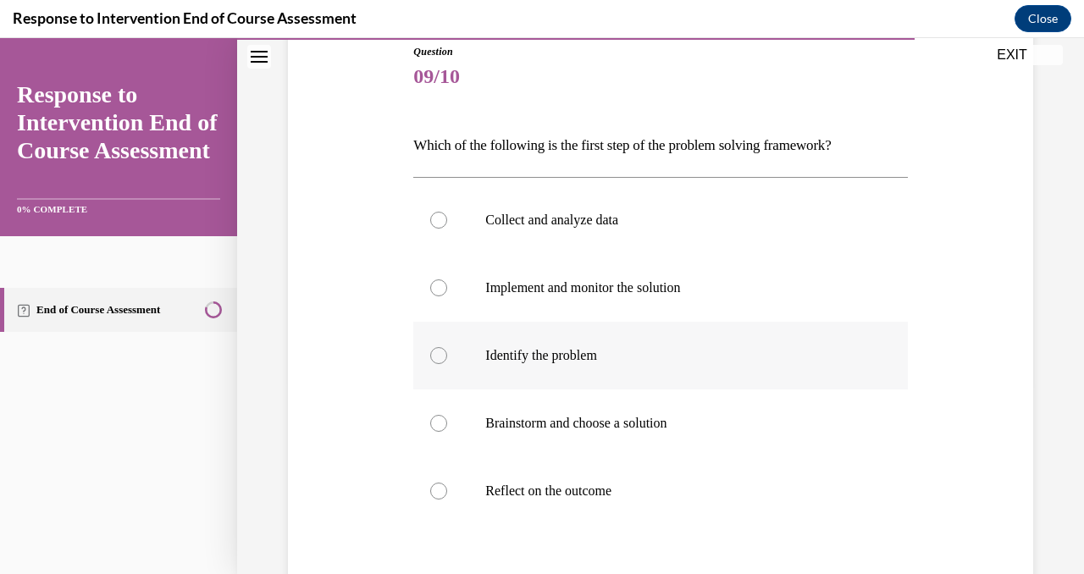
click at [434, 365] on label "Identify the problem" at bounding box center [660, 356] width 494 height 68
click at [434, 364] on input "Identify the problem" at bounding box center [438, 355] width 17 height 17
radio input "true"
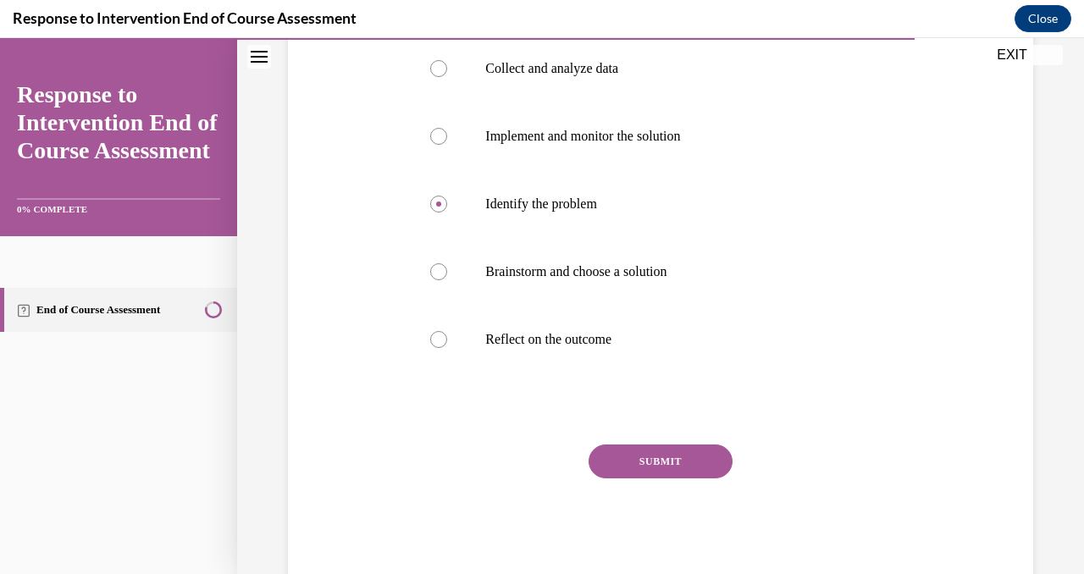
scroll to position [386, 0]
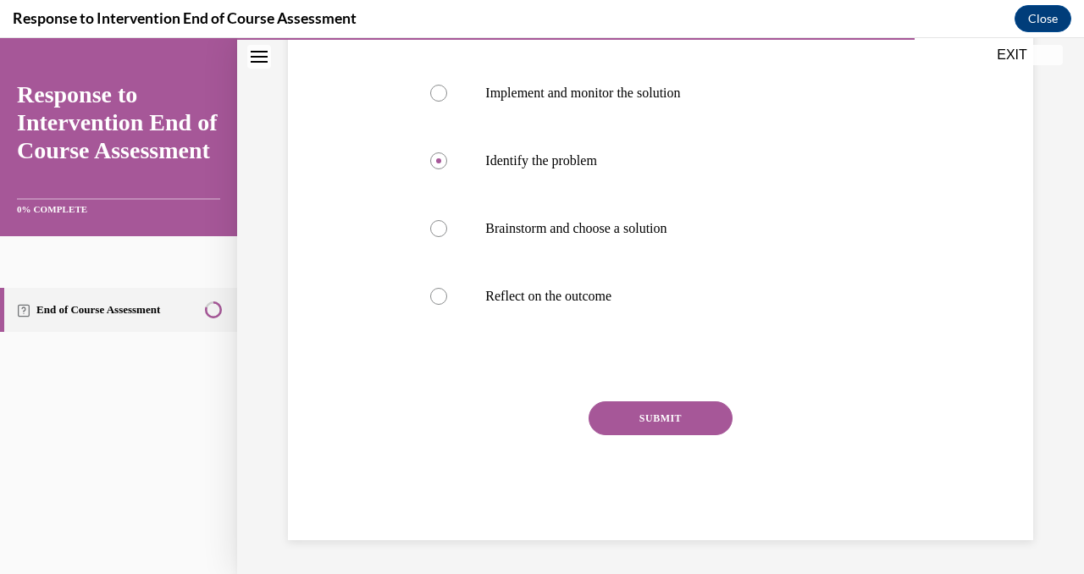
click at [651, 422] on button "SUBMIT" at bounding box center [660, 418] width 144 height 34
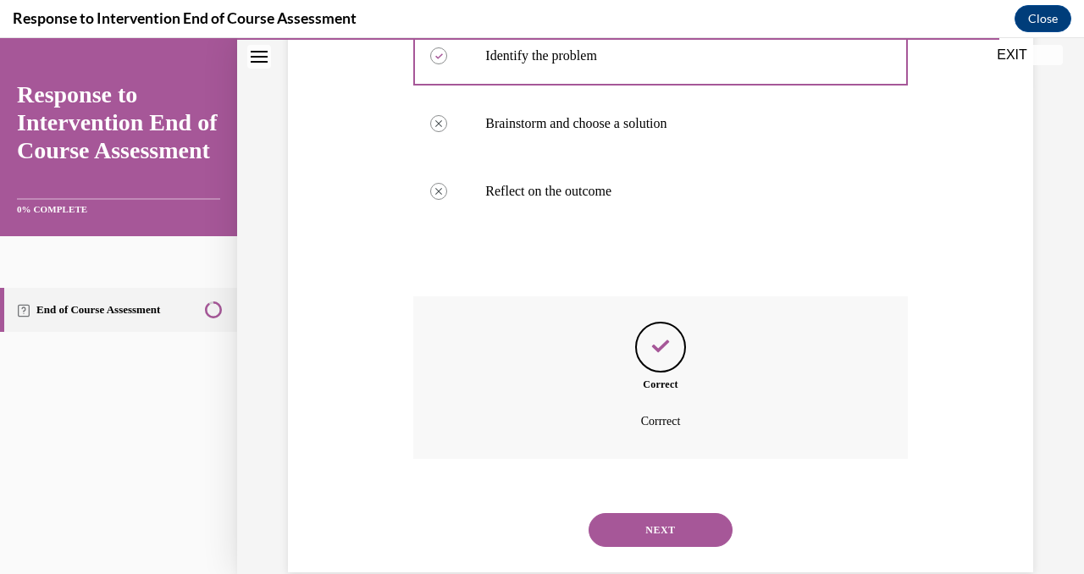
scroll to position [523, 0]
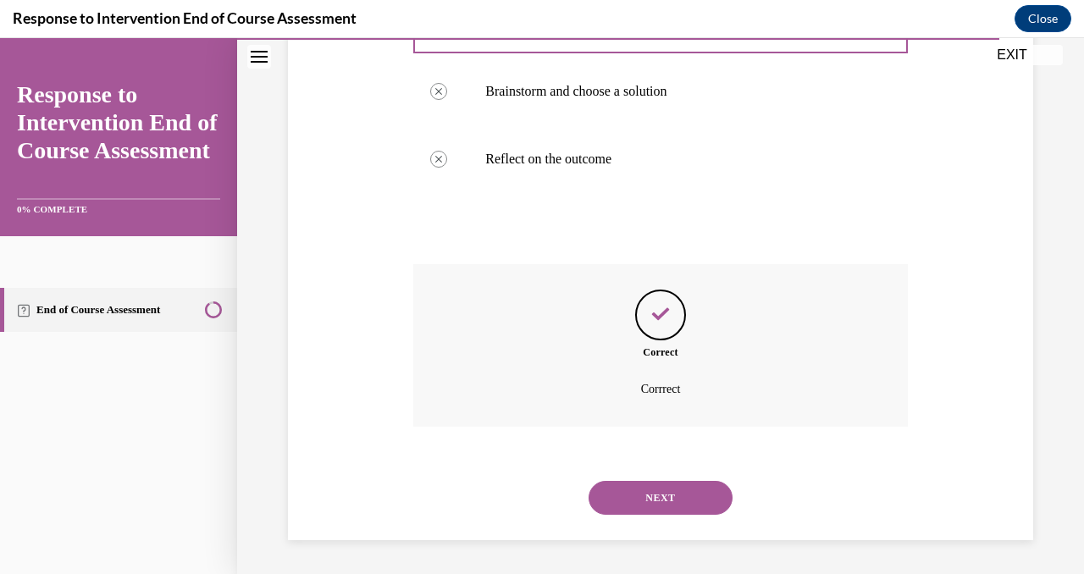
click at [640, 512] on button "NEXT" at bounding box center [660, 498] width 144 height 34
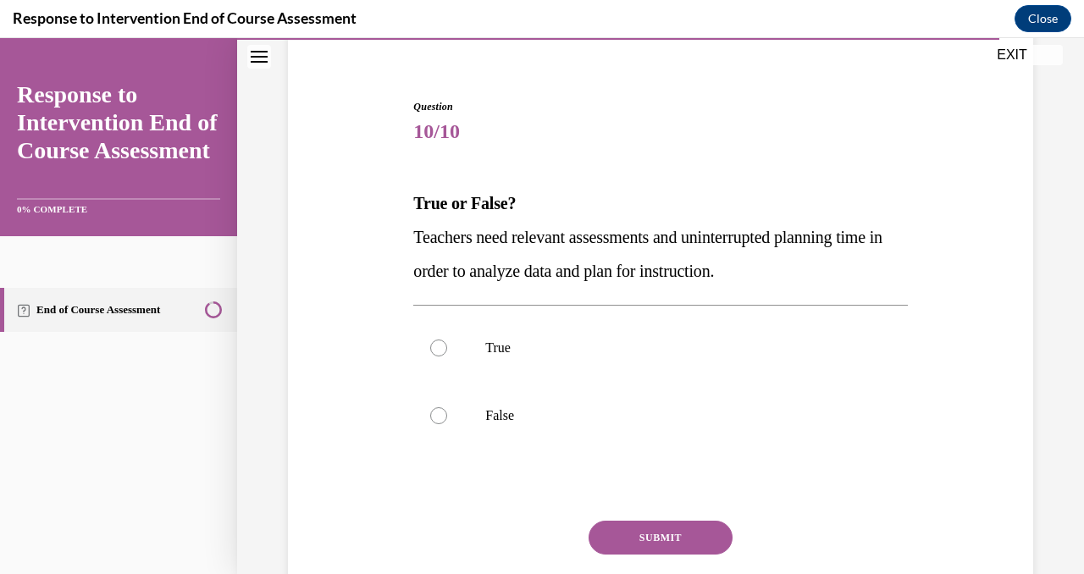
scroll to position [137, 0]
click at [434, 353] on div at bounding box center [438, 347] width 17 height 17
click at [434, 353] on input "True" at bounding box center [438, 347] width 17 height 17
radio input "true"
click at [674, 538] on button "SUBMIT" at bounding box center [660, 537] width 144 height 34
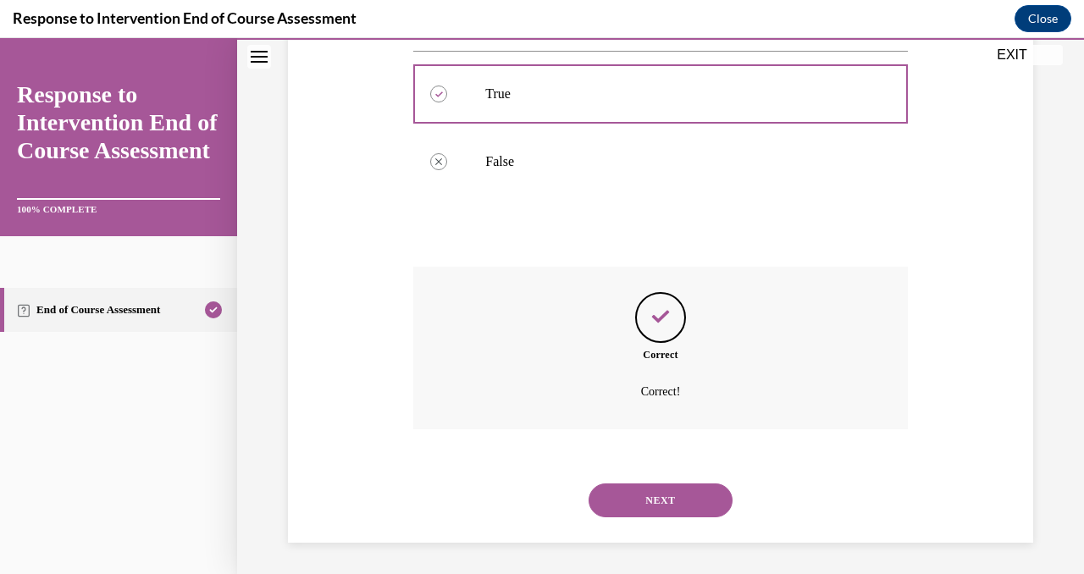
scroll to position [393, 0]
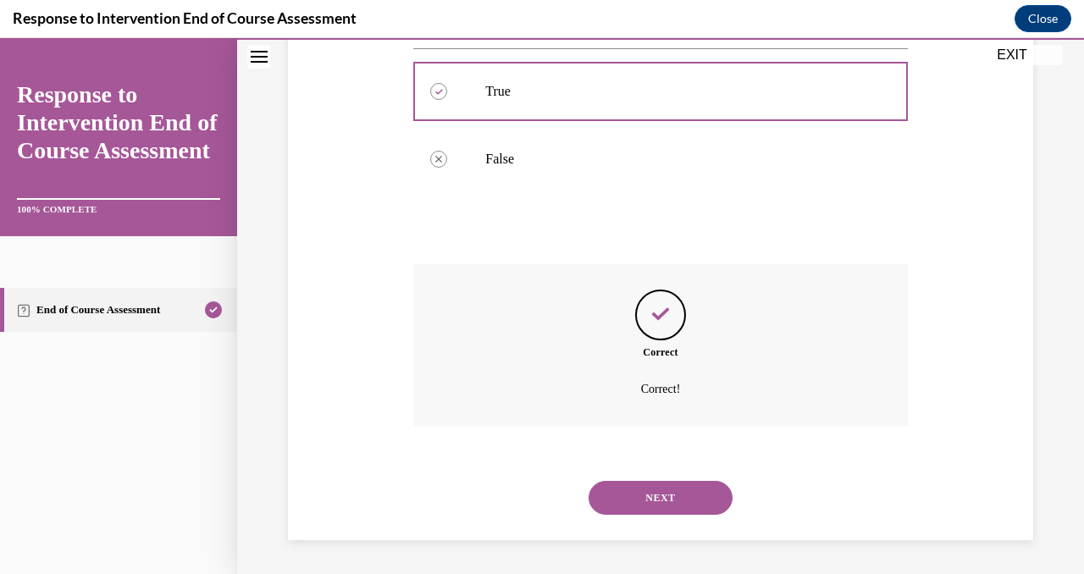
click at [655, 495] on button "NEXT" at bounding box center [660, 498] width 144 height 34
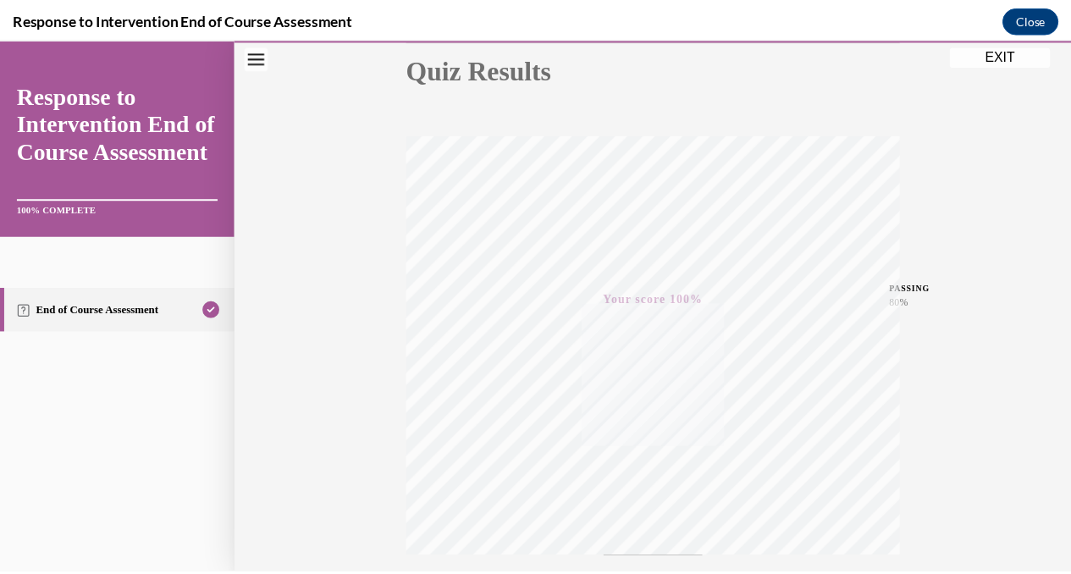
scroll to position [174, 0]
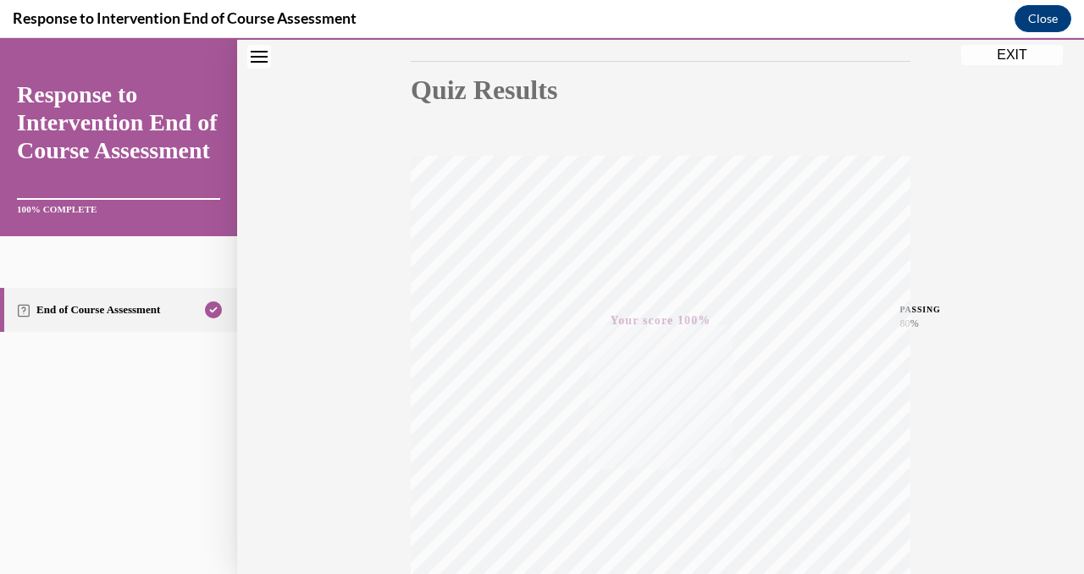
click at [1010, 52] on button "EXIT" at bounding box center [1012, 55] width 102 height 20
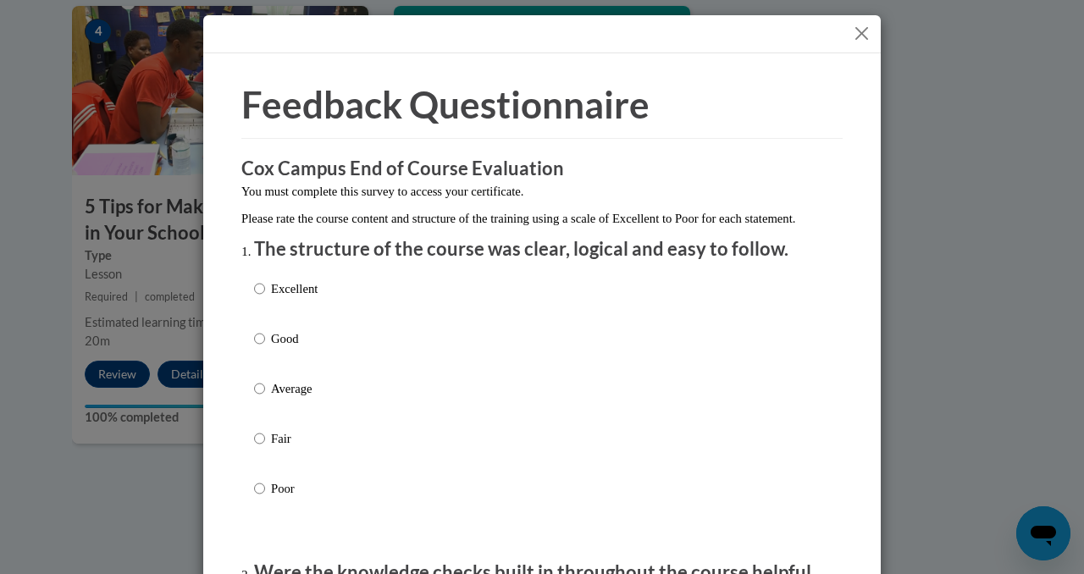
drag, startPoint x: 862, startPoint y: 38, endPoint x: 862, endPoint y: 23, distance: 15.2
click at [862, 37] on button "Close" at bounding box center [861, 33] width 21 height 21
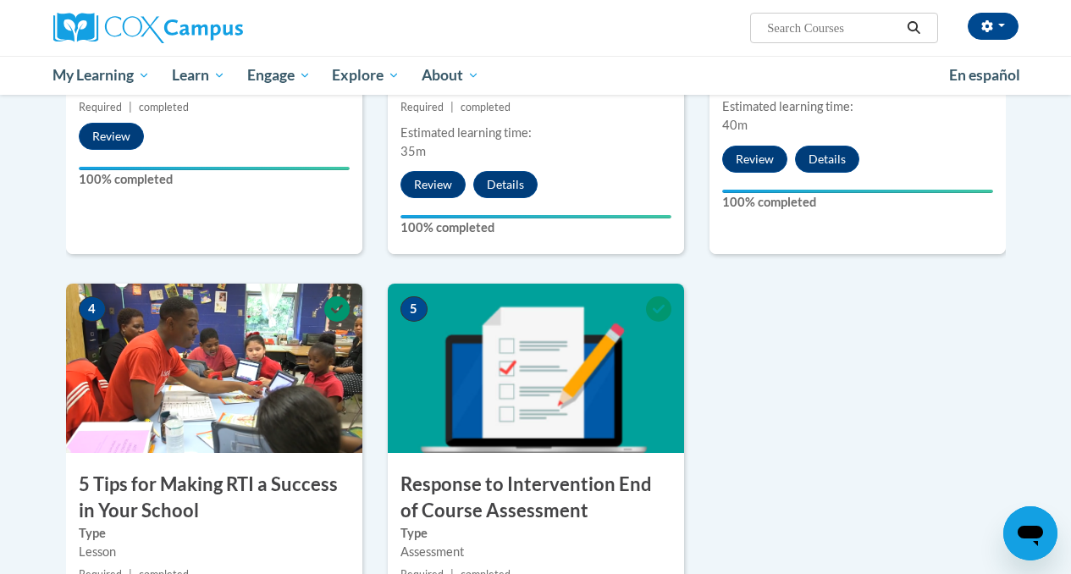
scroll to position [400, 0]
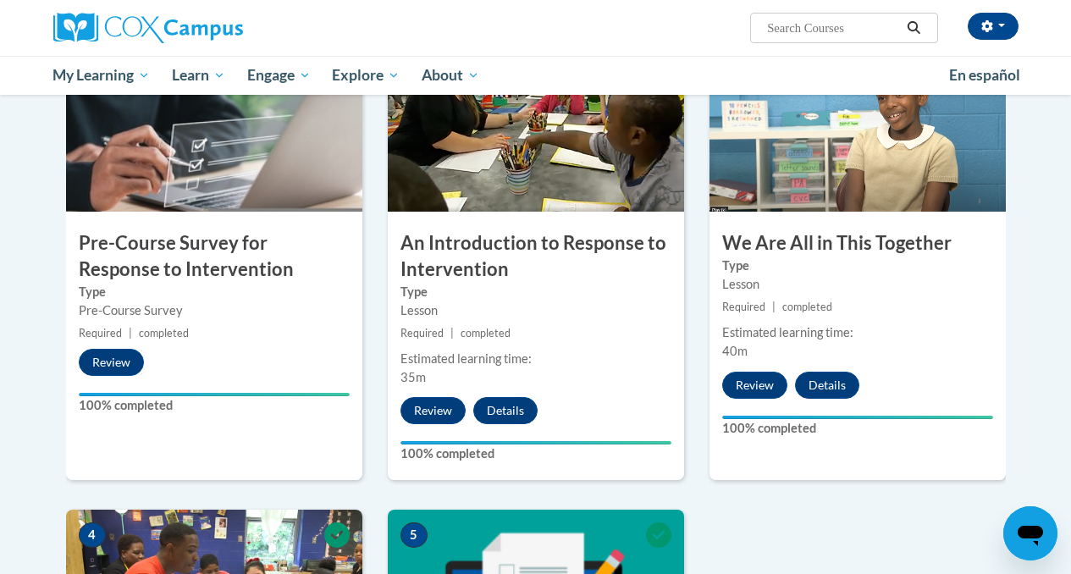
click at [854, 24] on input "Search..." at bounding box center [832, 28] width 135 height 20
type input "data"
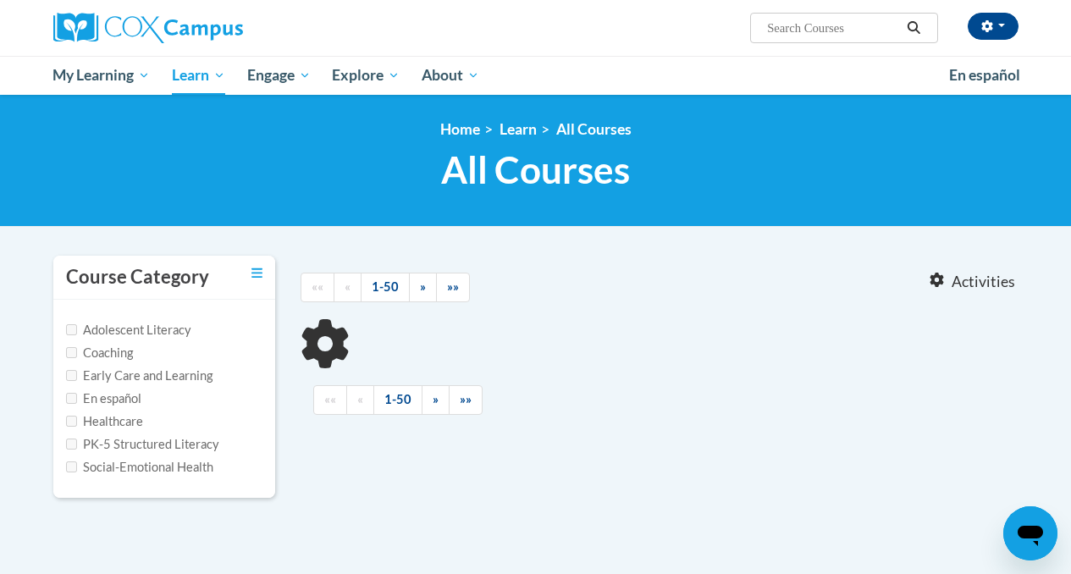
type input "data"
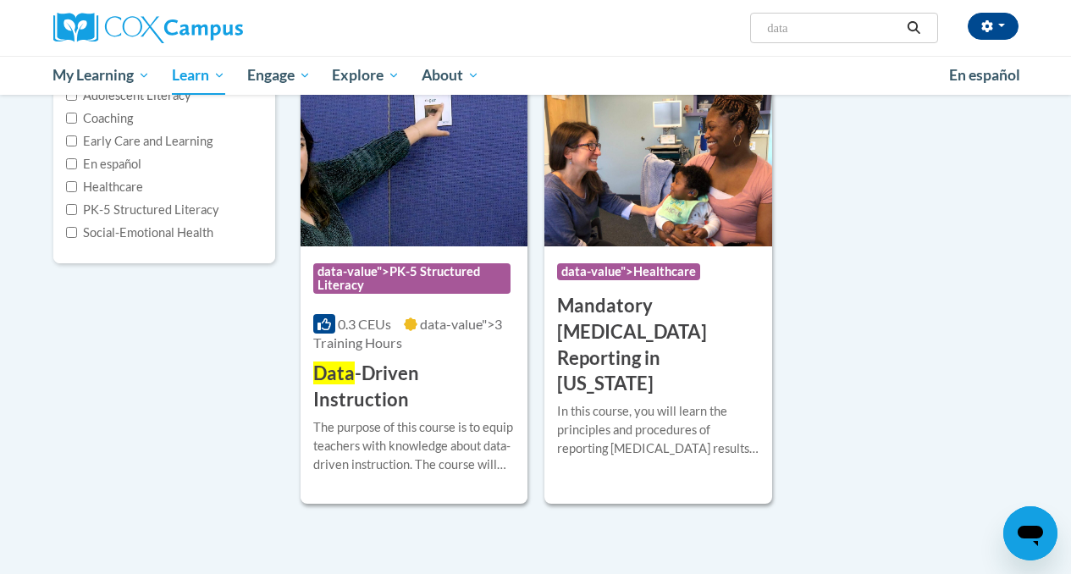
scroll to position [274, 0]
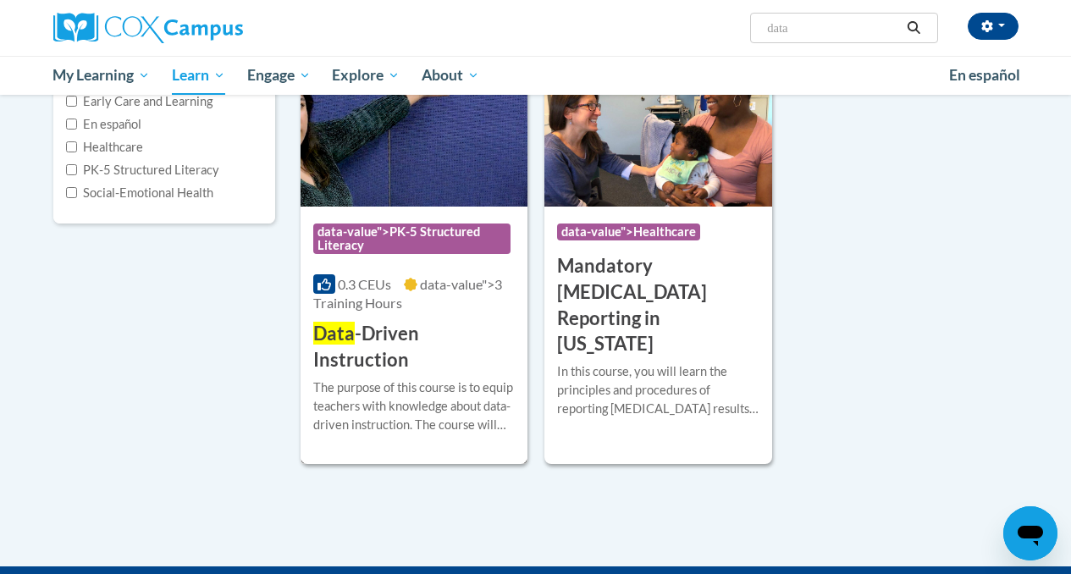
click at [425, 373] on div "More Info Enroll The purpose of this course is to equip teachers with knowledge…" at bounding box center [414, 416] width 227 height 86
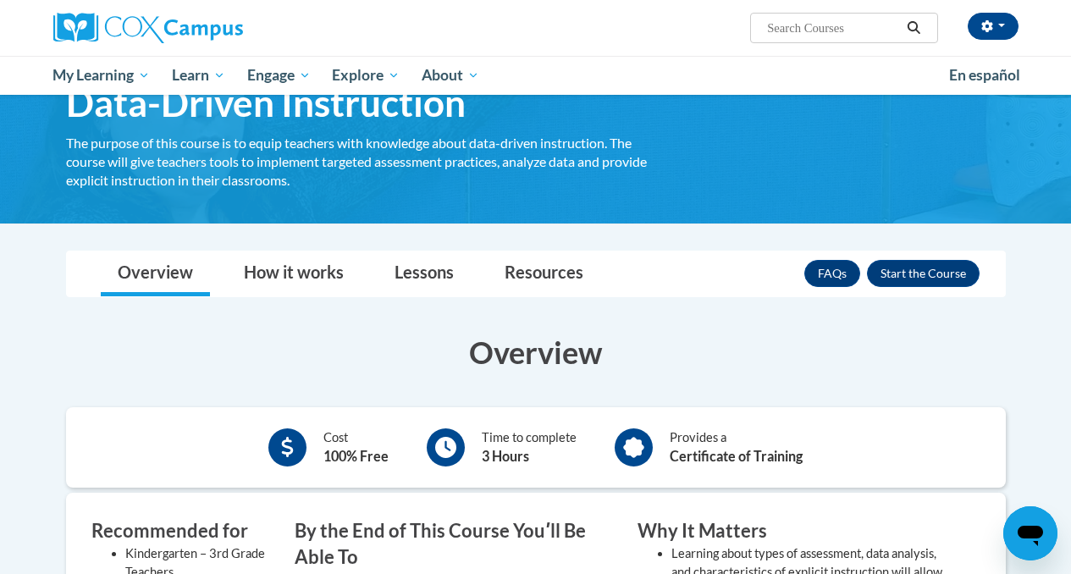
scroll to position [104, 0]
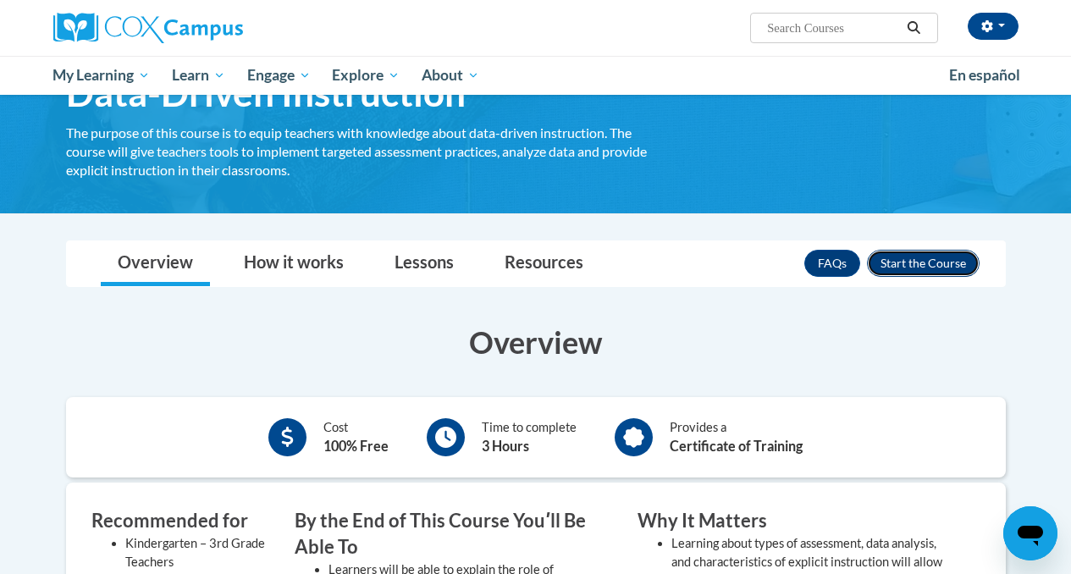
click at [922, 271] on button "Enroll" at bounding box center [923, 263] width 113 height 27
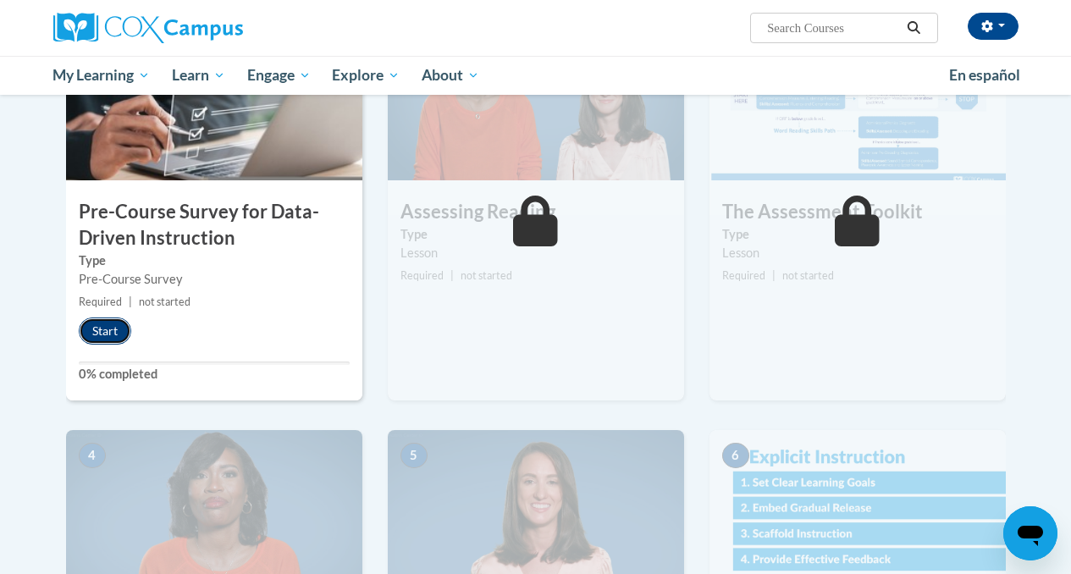
click at [108, 326] on button "Start" at bounding box center [105, 331] width 52 height 27
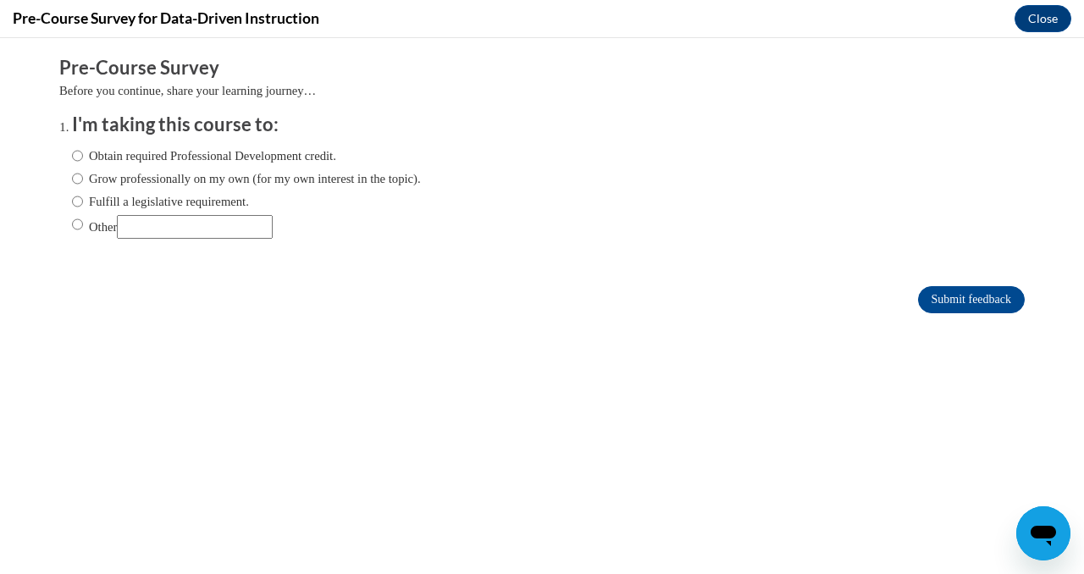
click at [178, 199] on label "Fulfill a legislative requirement." at bounding box center [160, 201] width 177 height 19
click at [83, 199] on input "Fulfill a legislative requirement." at bounding box center [77, 201] width 11 height 19
radio input "true"
click at [982, 296] on input "Submit feedback" at bounding box center [971, 299] width 107 height 27
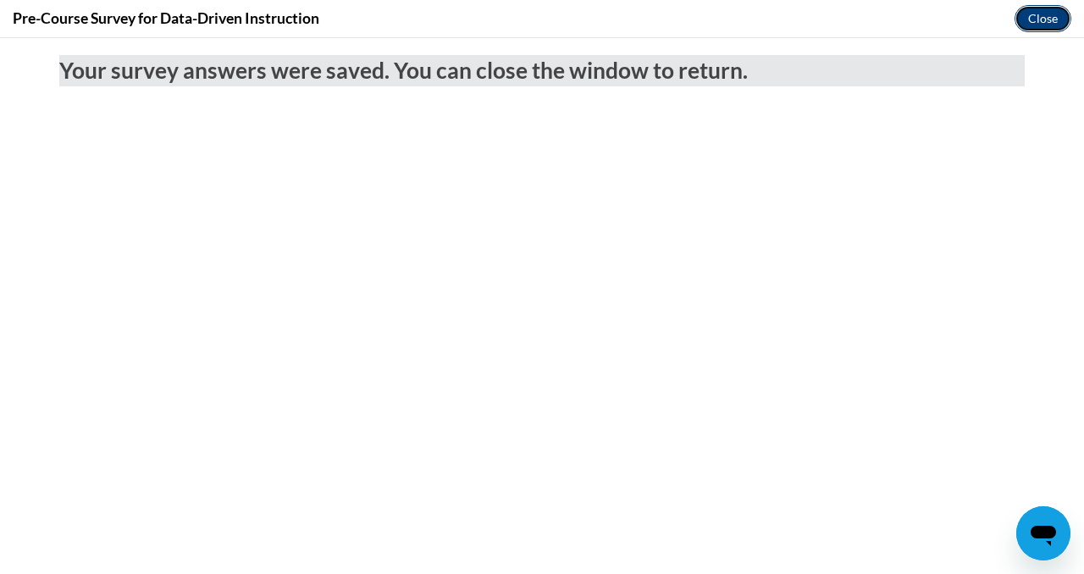
click at [1037, 8] on button "Close" at bounding box center [1042, 18] width 57 height 27
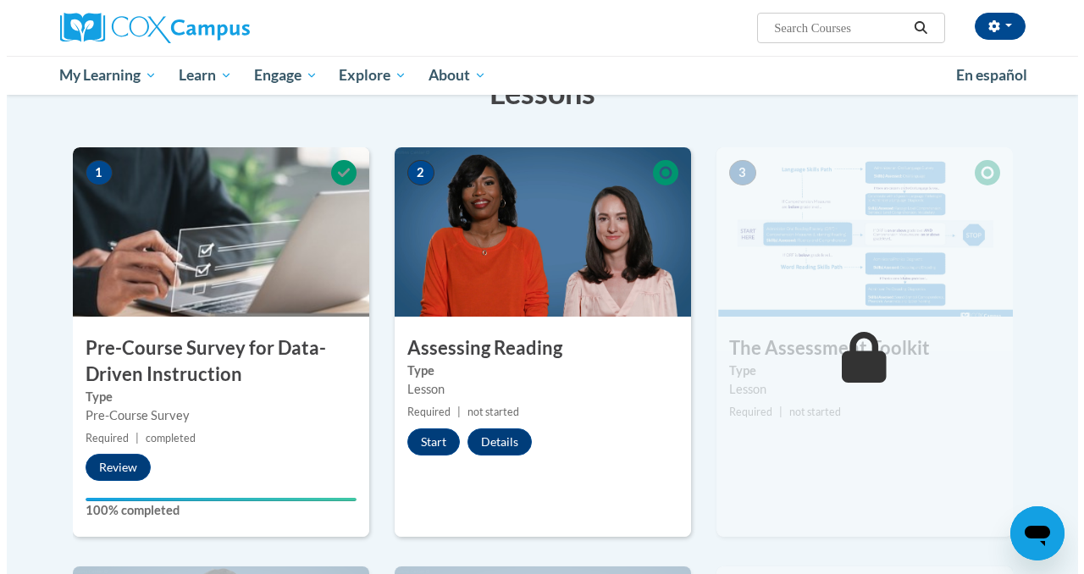
scroll to position [305, 0]
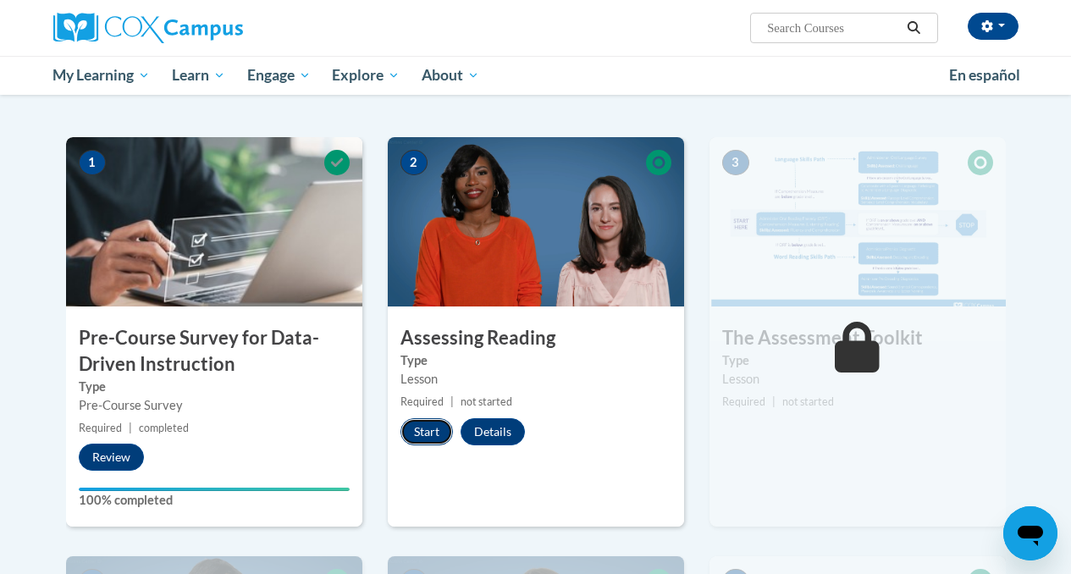
click at [427, 428] on button "Start" at bounding box center [427, 431] width 52 height 27
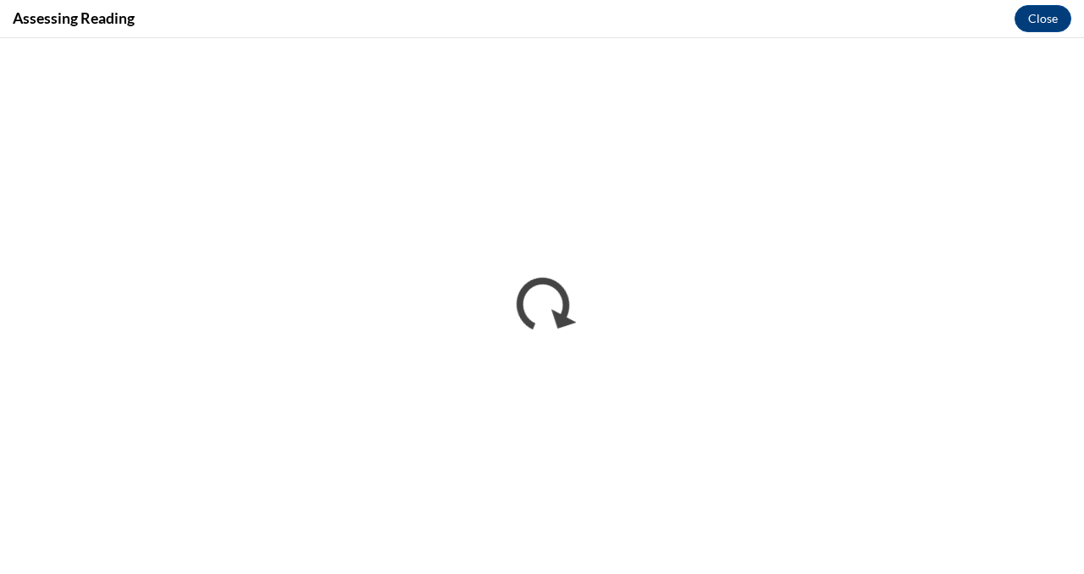
scroll to position [0, 0]
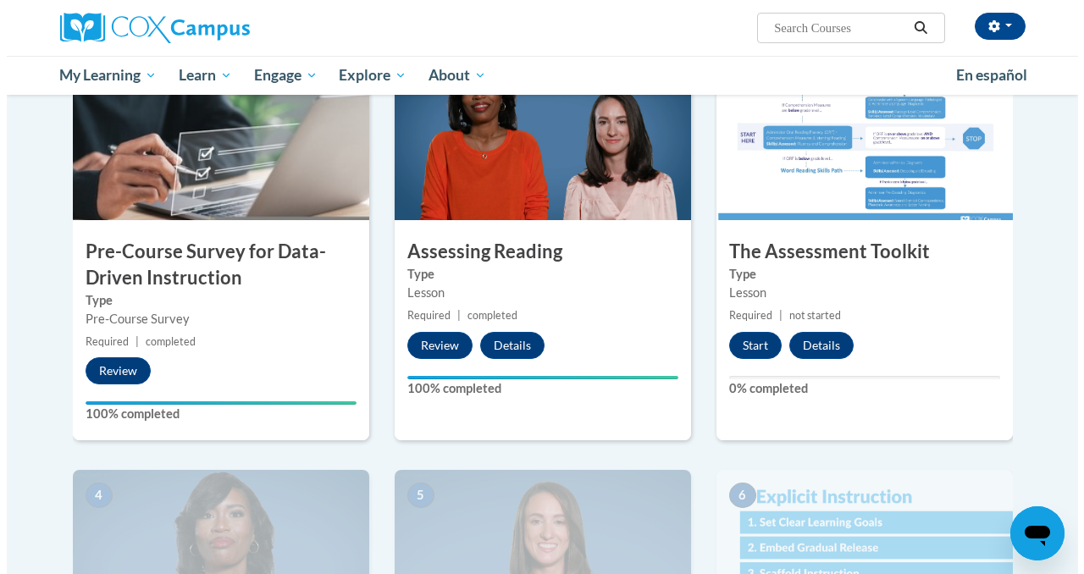
scroll to position [381, 0]
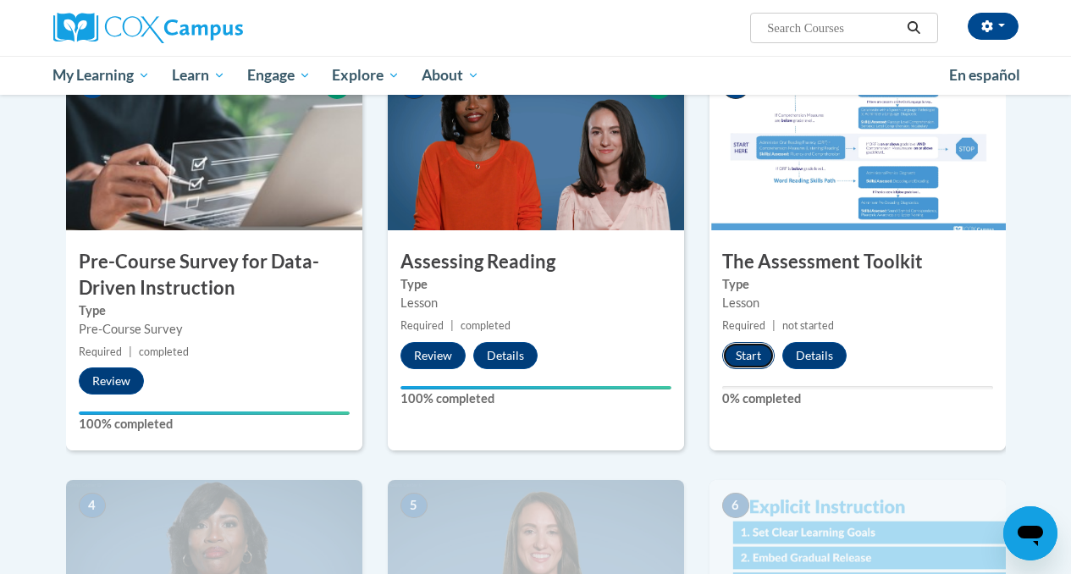
click at [749, 354] on button "Start" at bounding box center [748, 355] width 52 height 27
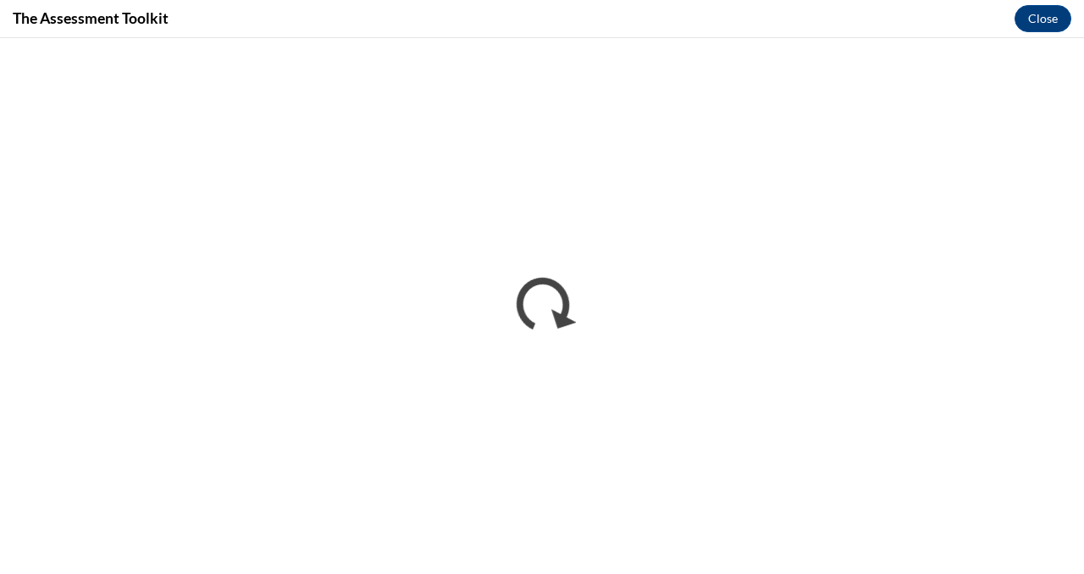
scroll to position [0, 0]
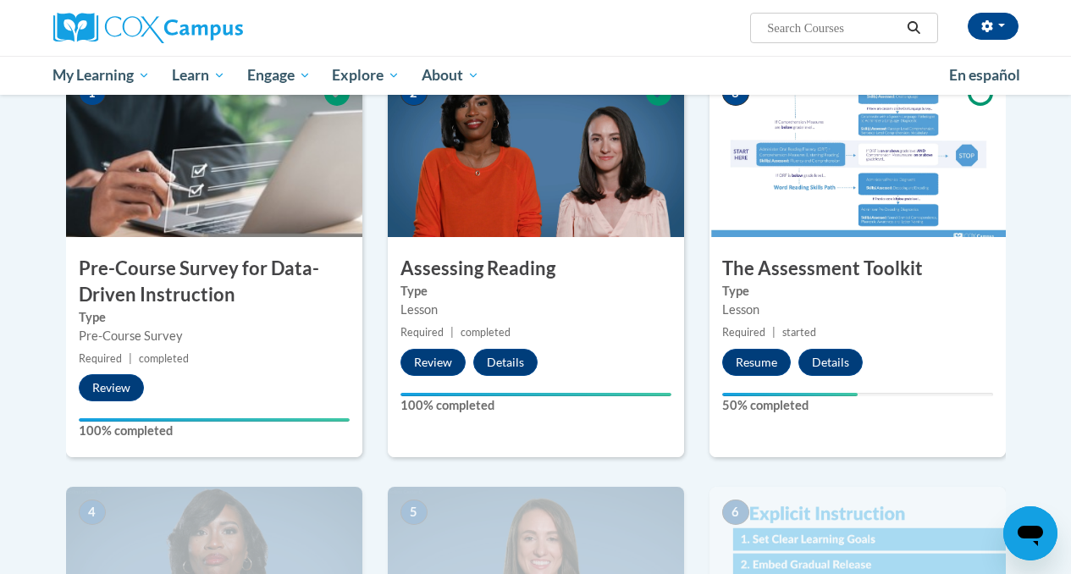
scroll to position [378, 0]
